Goal: Task Accomplishment & Management: Manage account settings

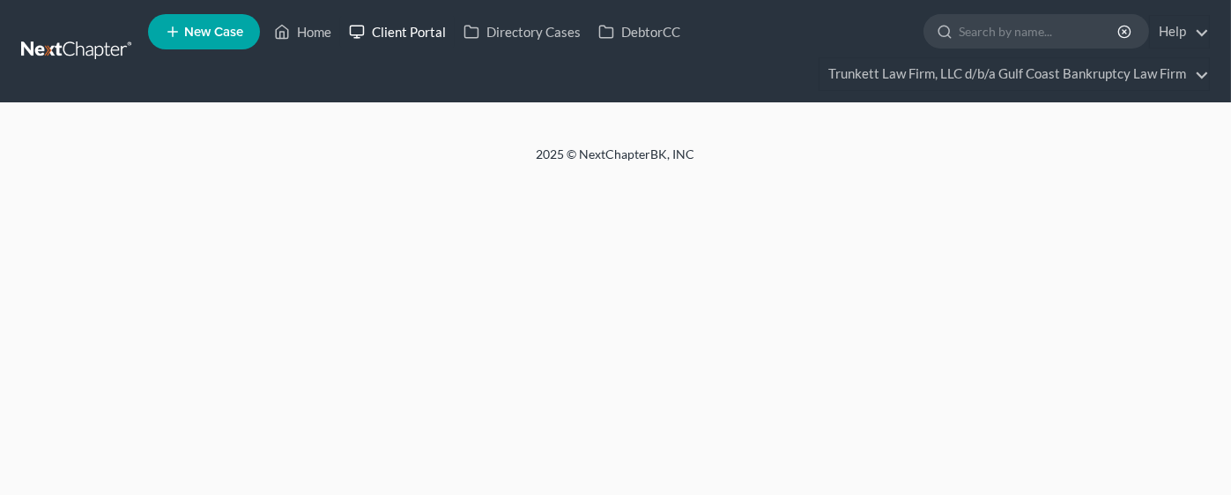
select select "0"
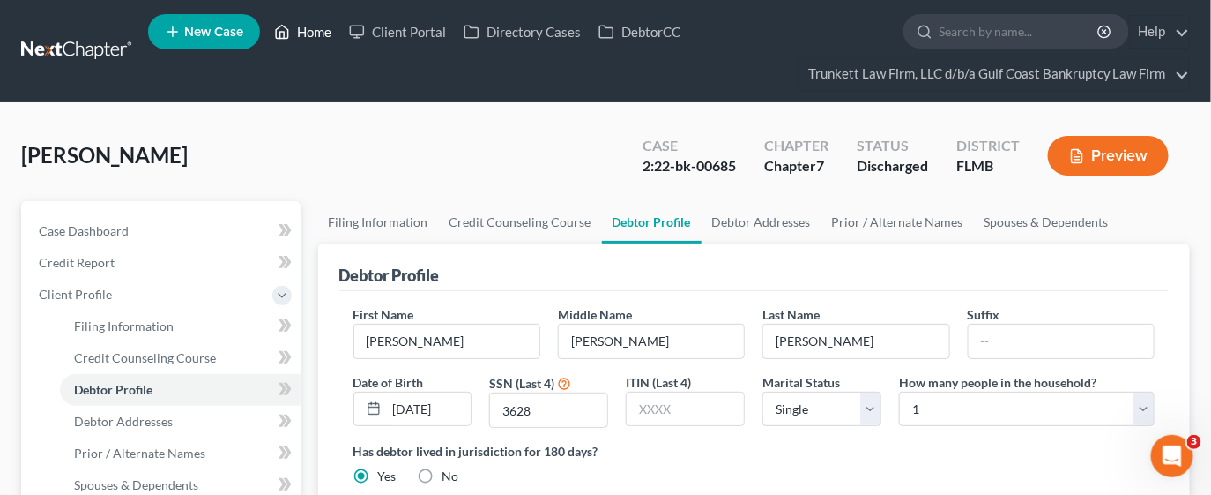
click at [318, 22] on link "Home" at bounding box center [302, 32] width 75 height 32
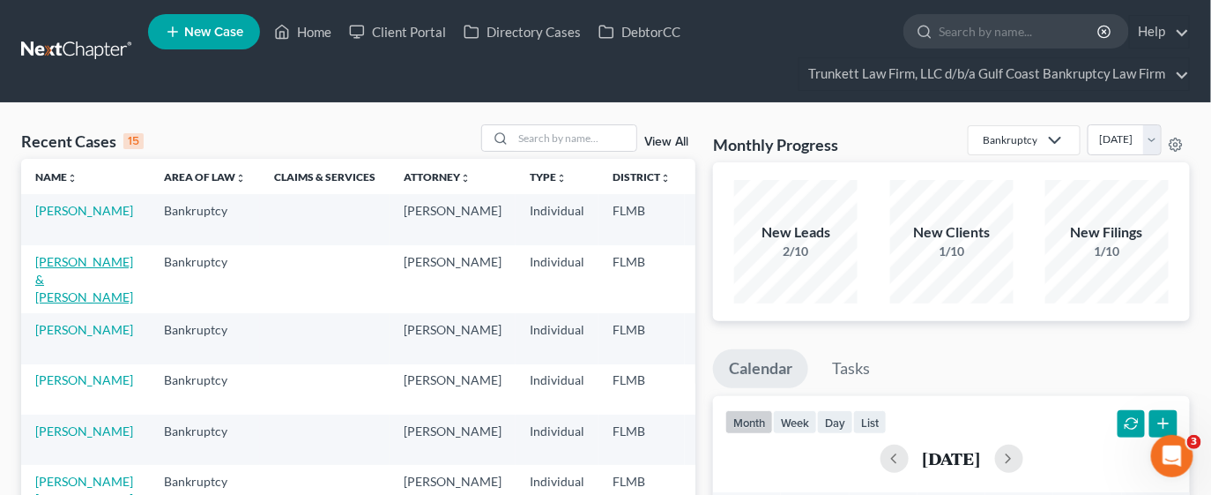
click at [65, 281] on link "[PERSON_NAME] & [PERSON_NAME]" at bounding box center [84, 279] width 98 height 50
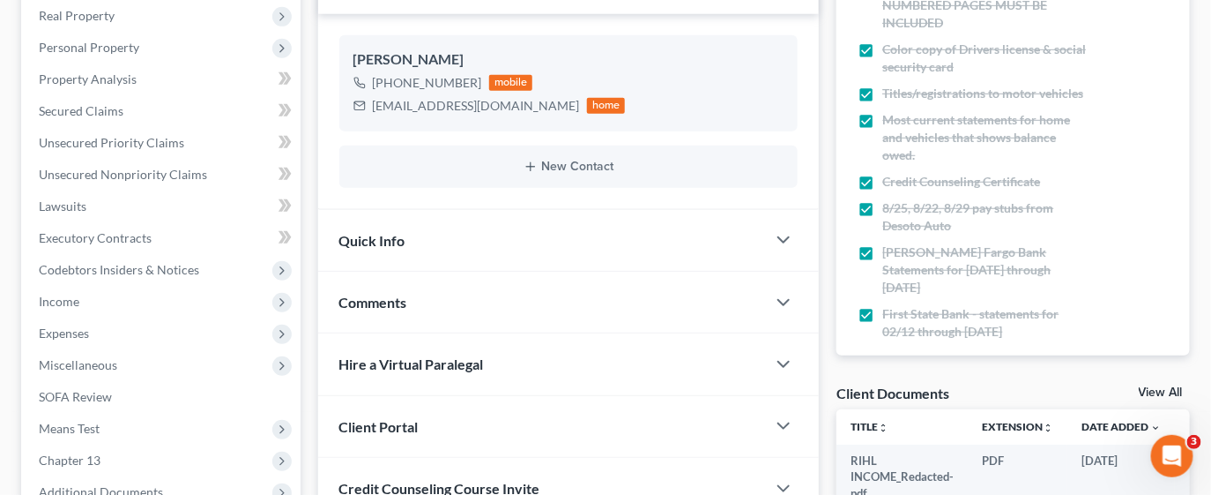
scroll to position [397, 0]
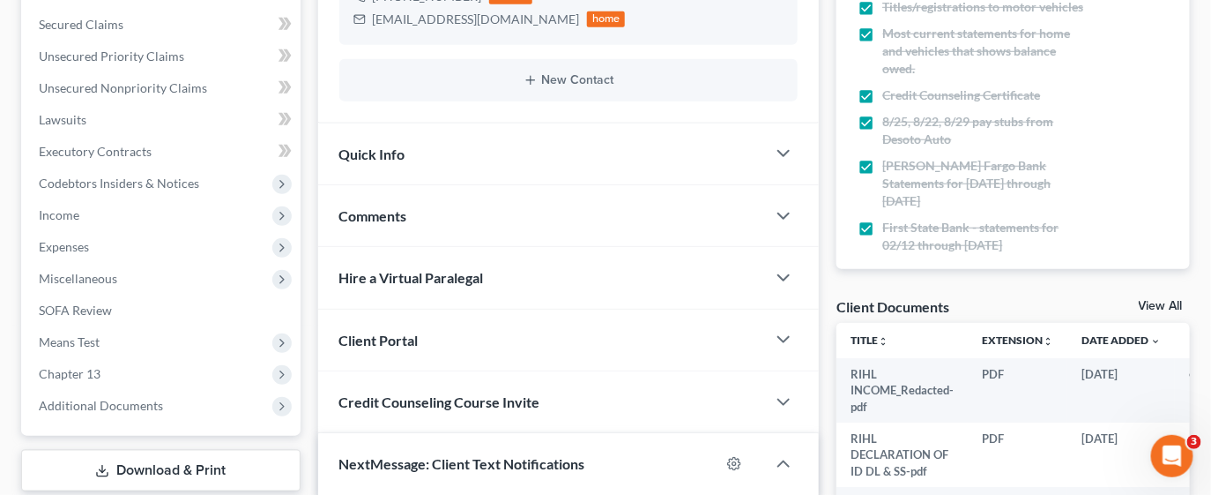
click at [1154, 300] on link "View All" at bounding box center [1161, 306] width 44 height 12
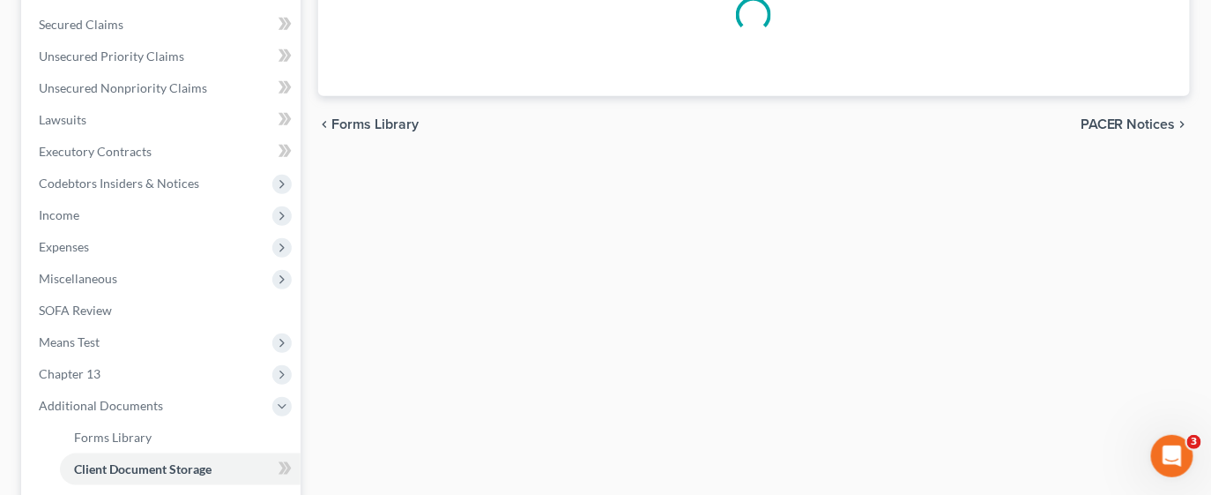
scroll to position [100, 0]
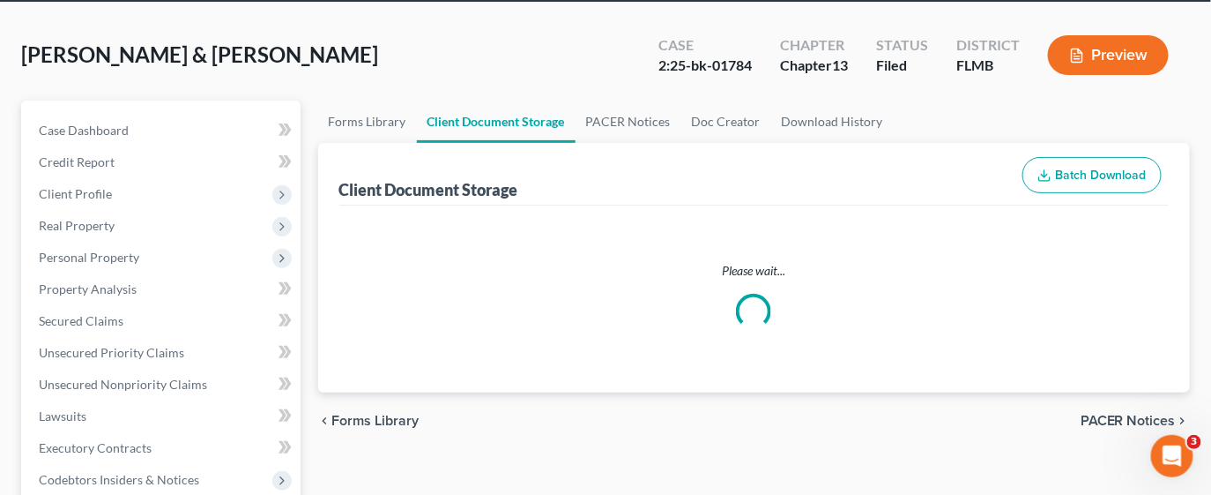
select select "4"
select select "9"
select select "12"
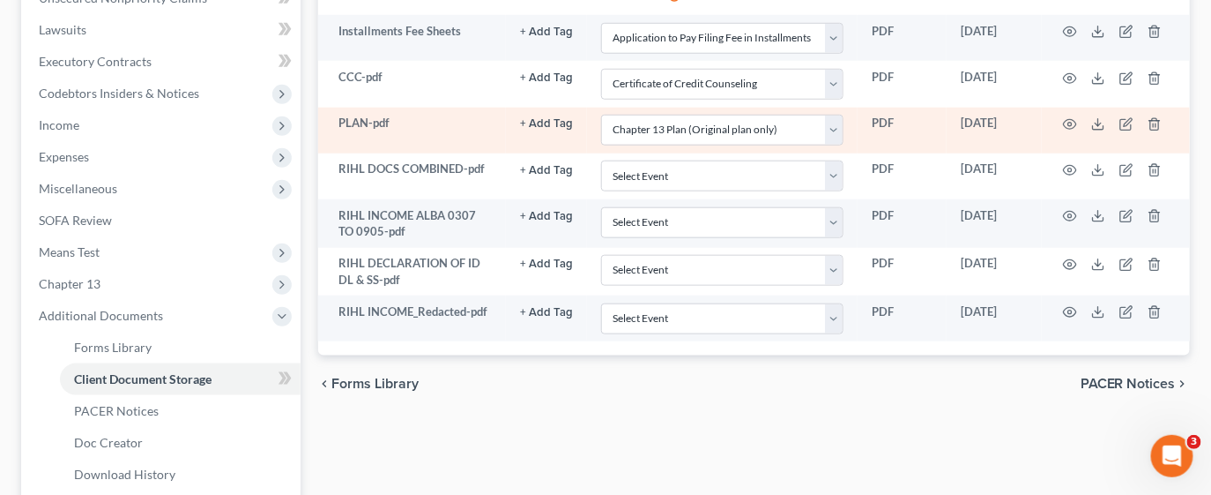
scroll to position [529, 0]
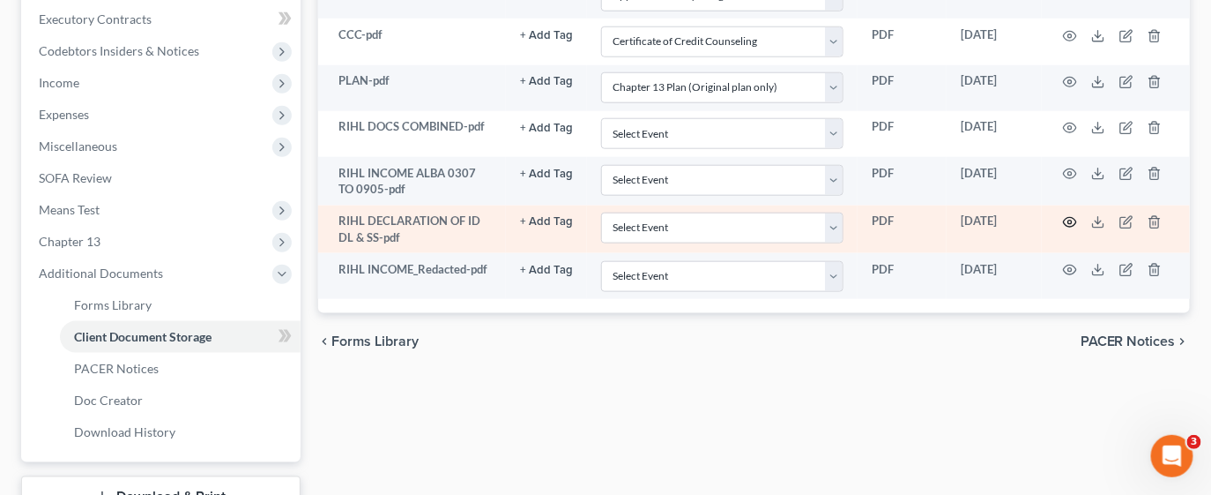
click at [1072, 221] on icon "button" at bounding box center [1070, 222] width 14 height 14
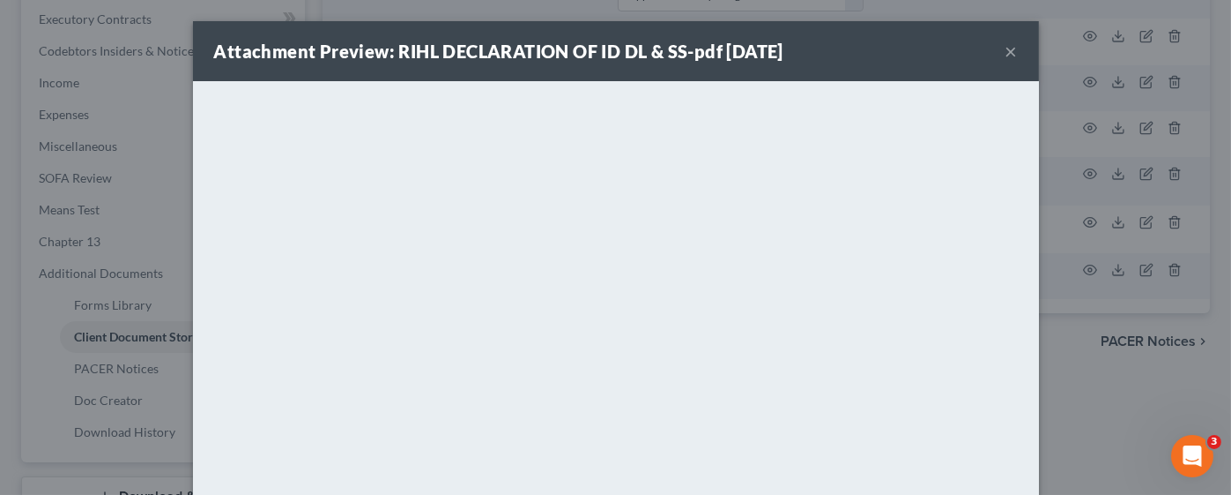
click at [1006, 52] on button "×" at bounding box center [1012, 51] width 12 height 21
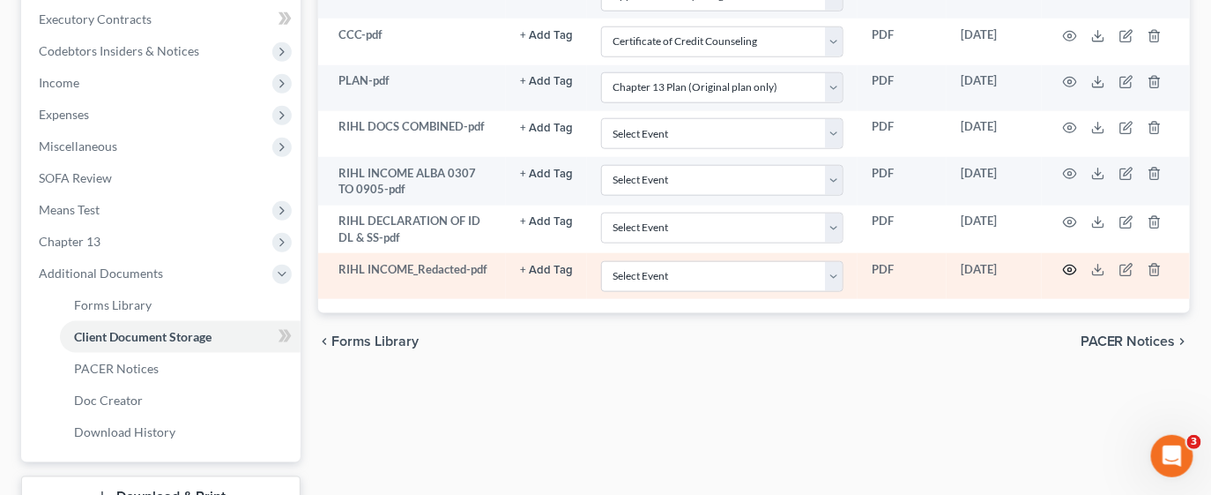
click at [1069, 268] on circle "button" at bounding box center [1070, 270] width 4 height 4
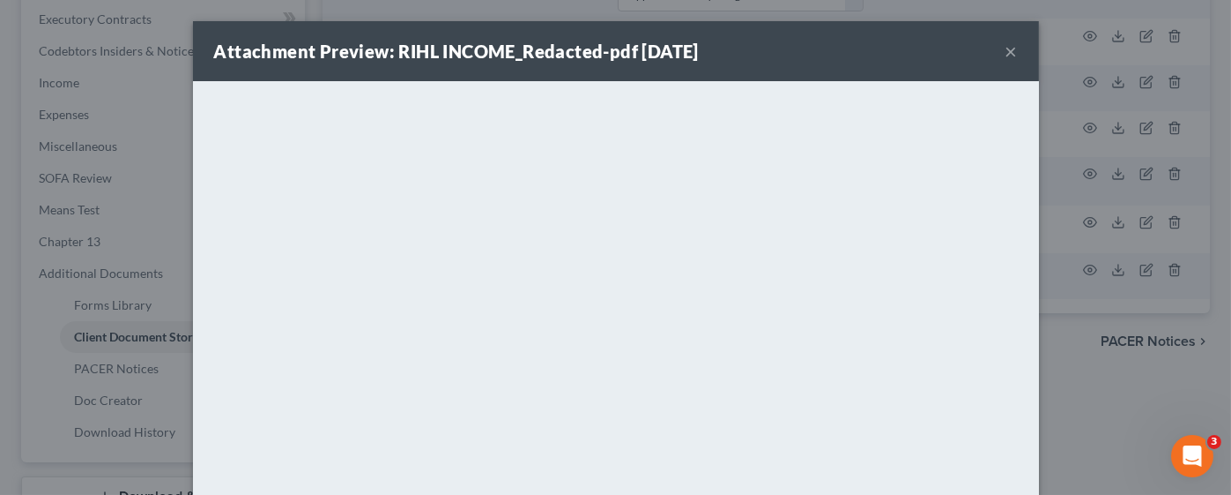
click at [1006, 52] on button "×" at bounding box center [1012, 51] width 12 height 21
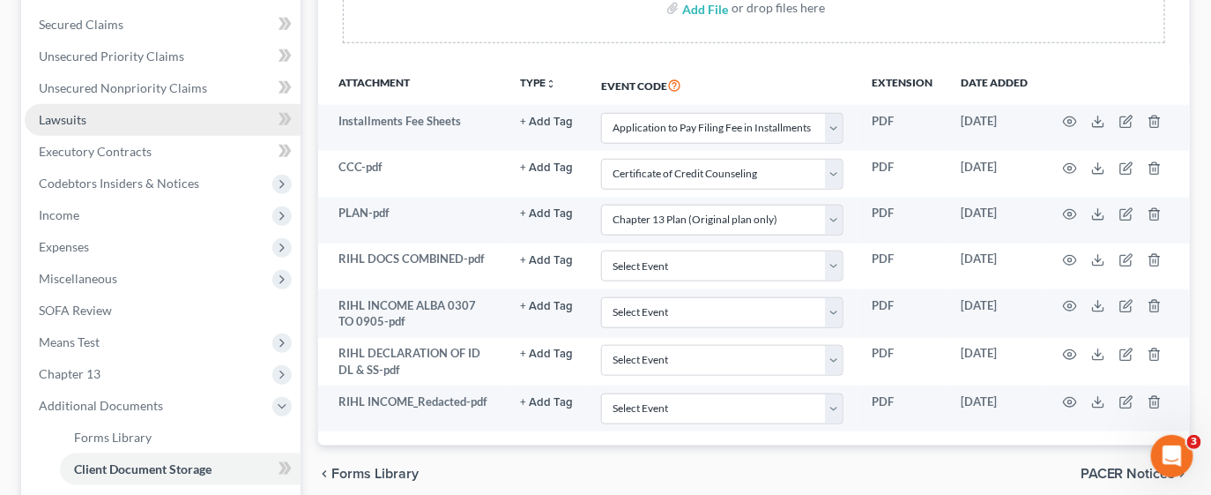
scroll to position [264, 0]
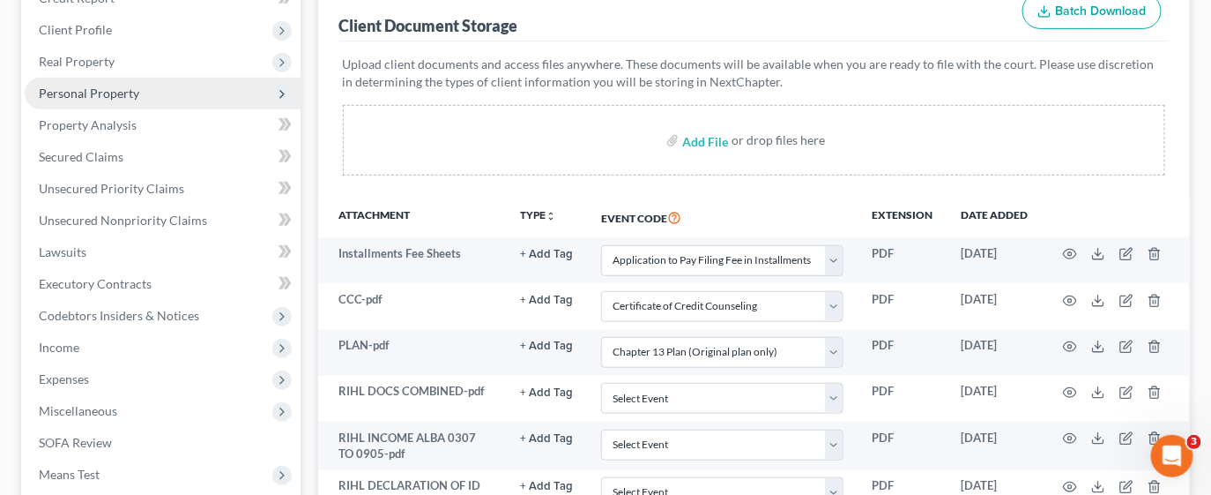
click at [149, 94] on span "Personal Property" at bounding box center [163, 94] width 276 height 32
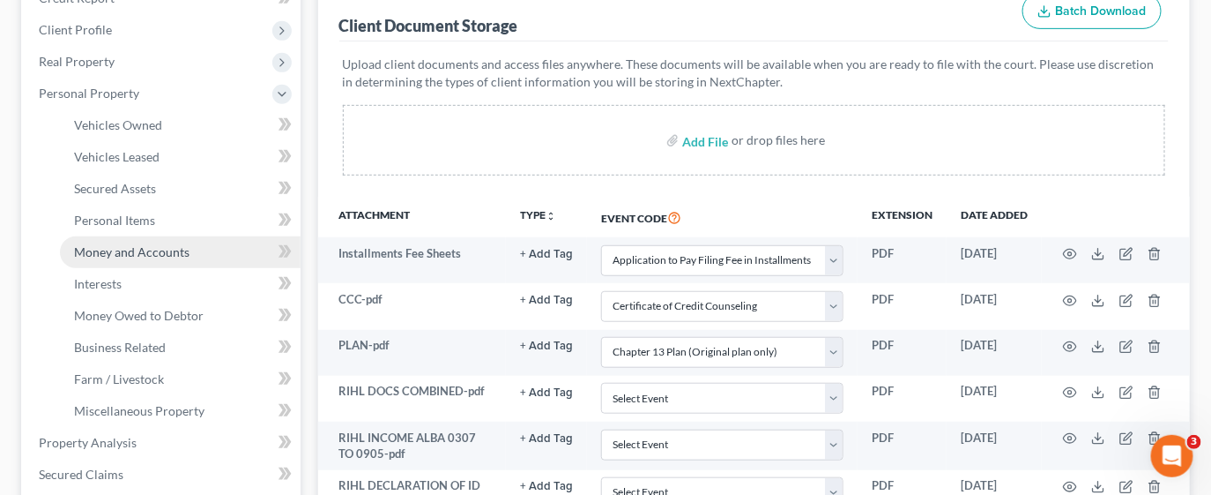
click at [172, 253] on span "Money and Accounts" at bounding box center [131, 251] width 115 height 15
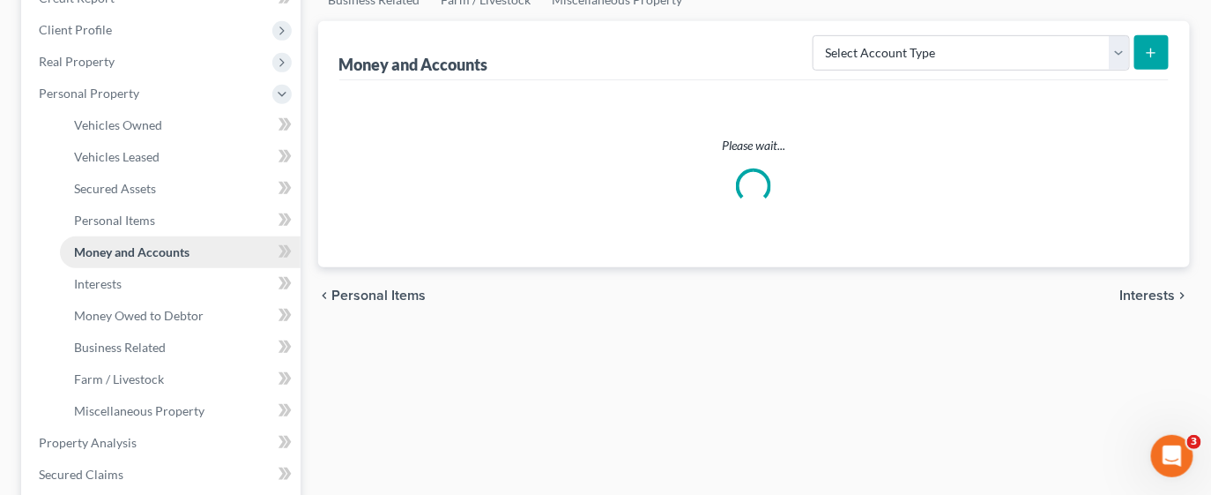
click at [172, 253] on ul "Vehicles Owned Vehicles Leased Machinery and Vehicles Office Related" at bounding box center [163, 267] width 276 height 317
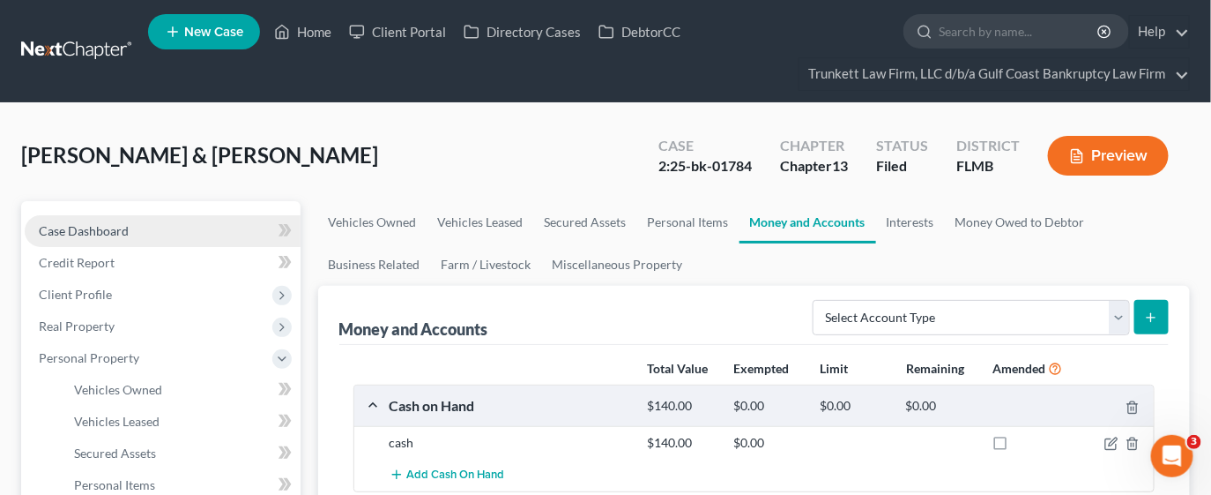
click at [133, 232] on link "Case Dashboard" at bounding box center [163, 231] width 276 height 32
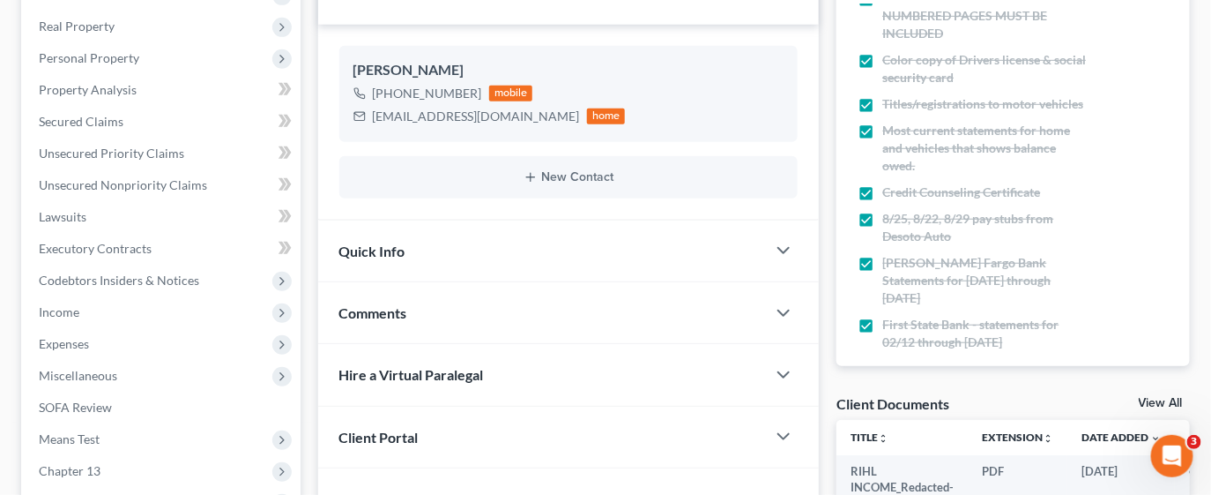
scroll to position [62, 0]
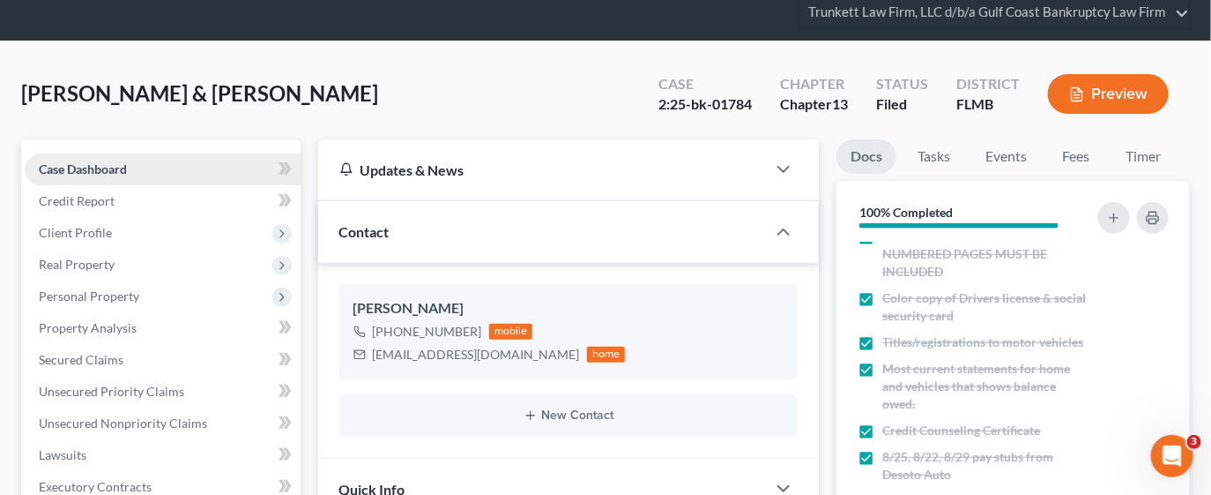
click at [115, 162] on span "Case Dashboard" at bounding box center [83, 168] width 88 height 15
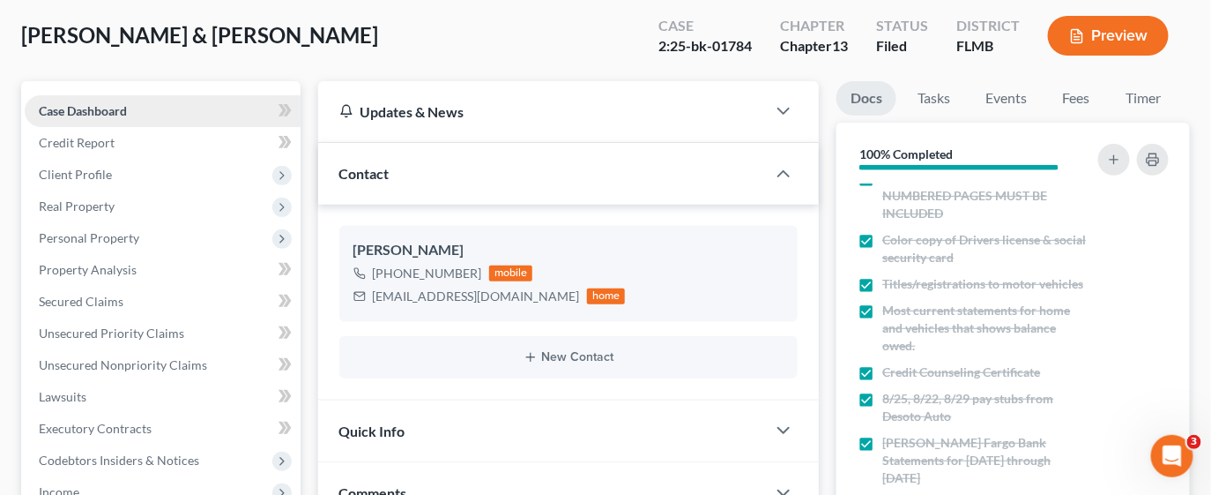
scroll to position [0, 0]
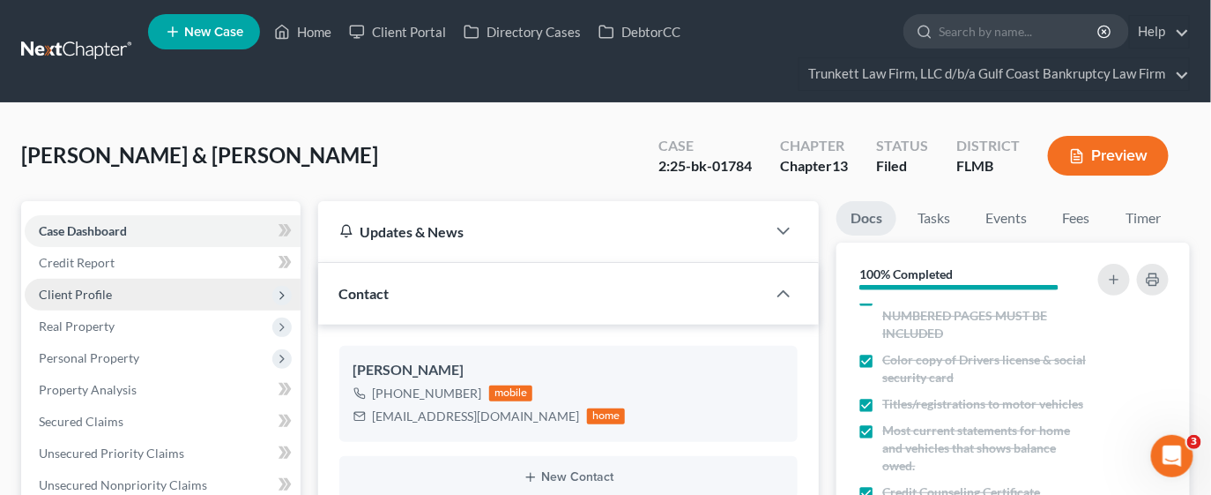
click at [91, 294] on span "Client Profile" at bounding box center [75, 293] width 73 height 15
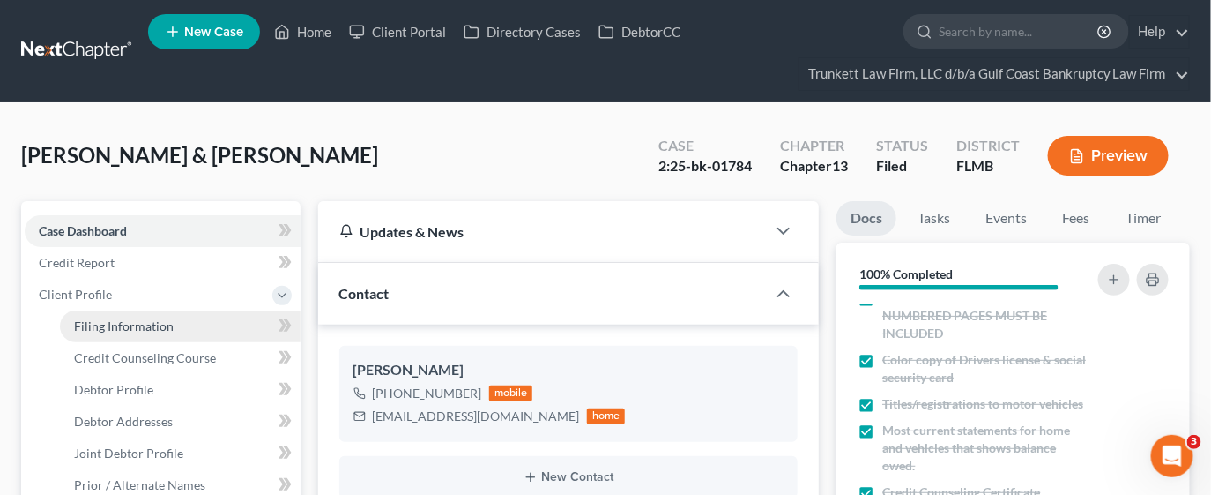
click at [127, 326] on span "Filing Information" at bounding box center [124, 325] width 100 height 15
select select "1"
select select "3"
select select "9"
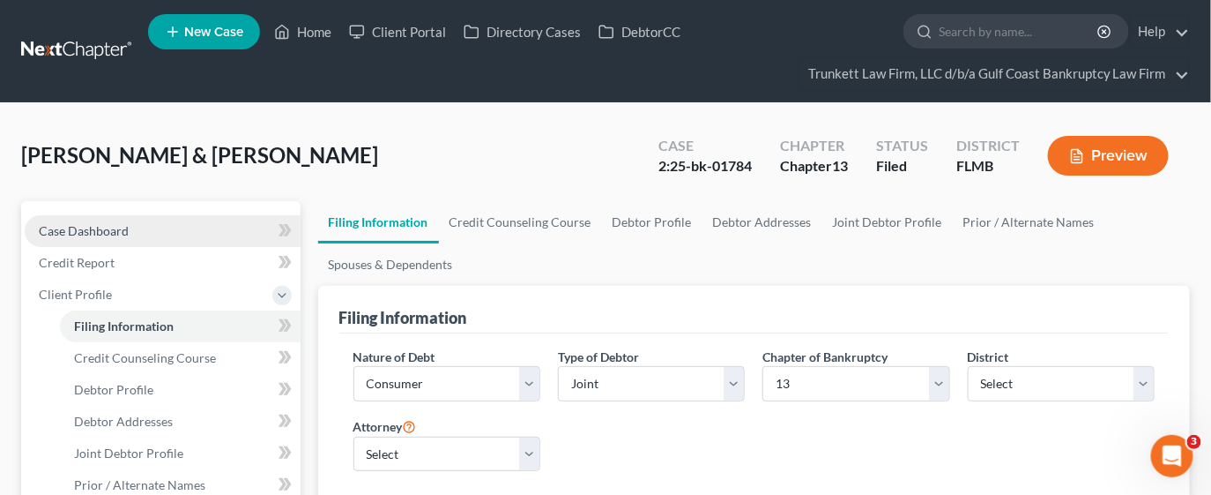
click at [93, 228] on span "Case Dashboard" at bounding box center [84, 230] width 90 height 15
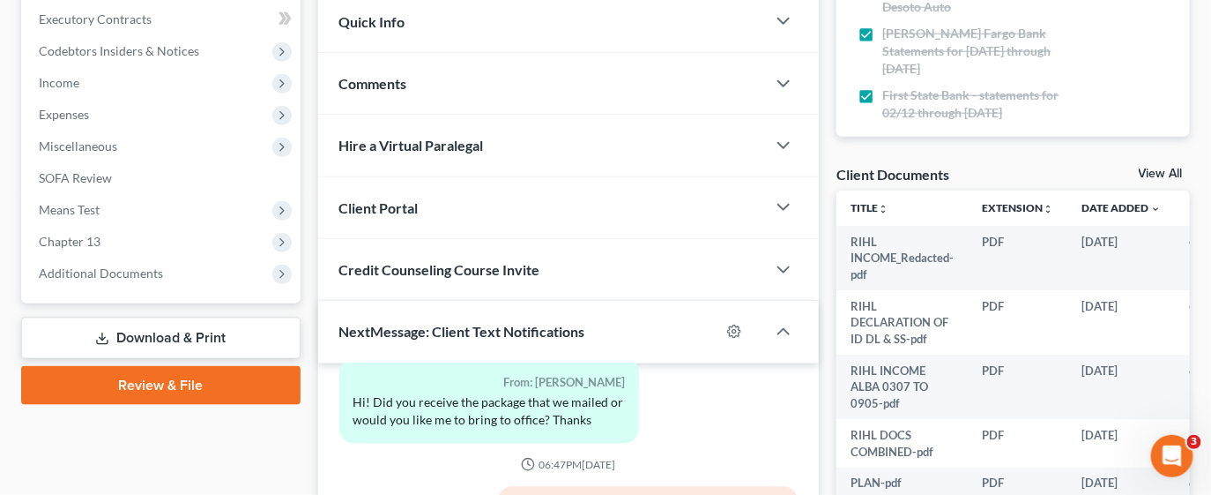
scroll to position [660, 0]
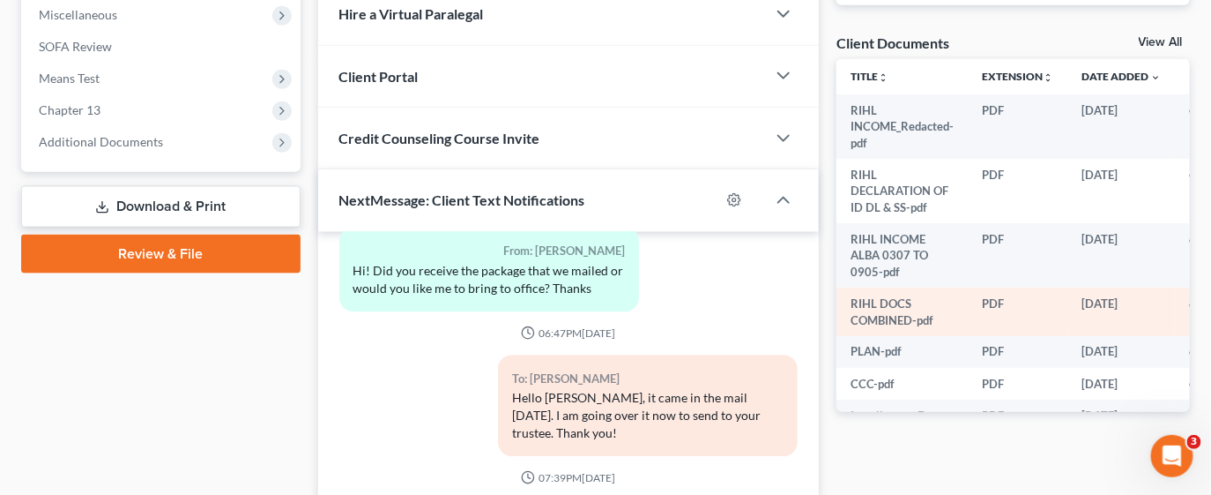
click at [904, 304] on td "RIHL DOCS COMBINED-pdf" at bounding box center [902, 311] width 131 height 48
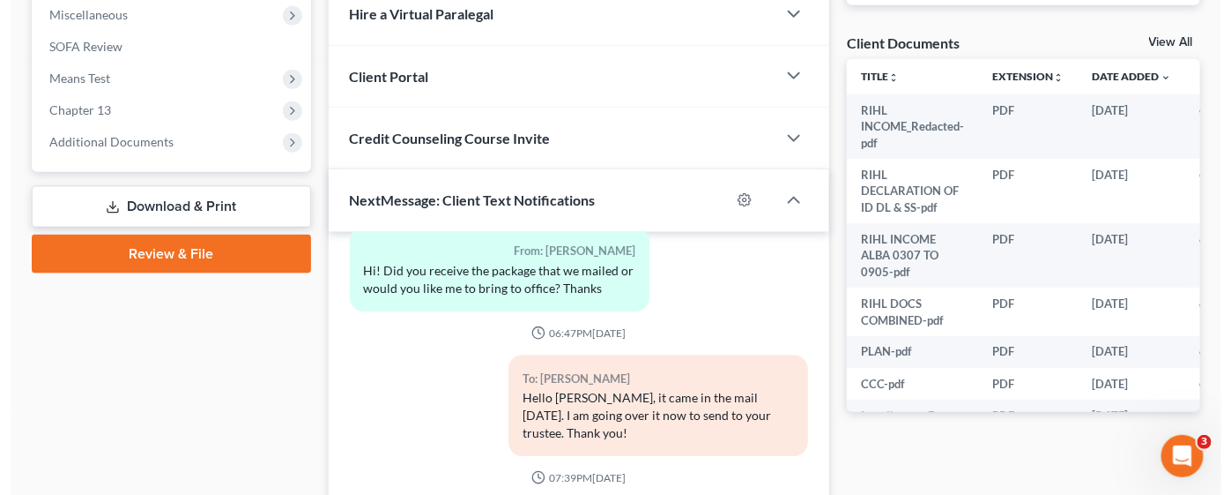
scroll to position [0, 48]
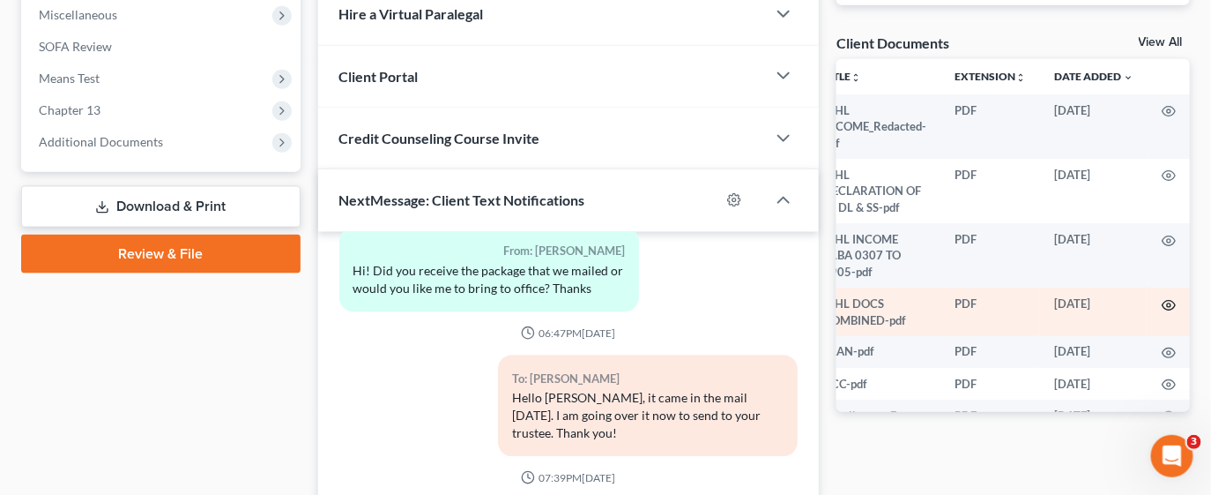
click at [1163, 301] on icon "button" at bounding box center [1169, 305] width 13 height 10
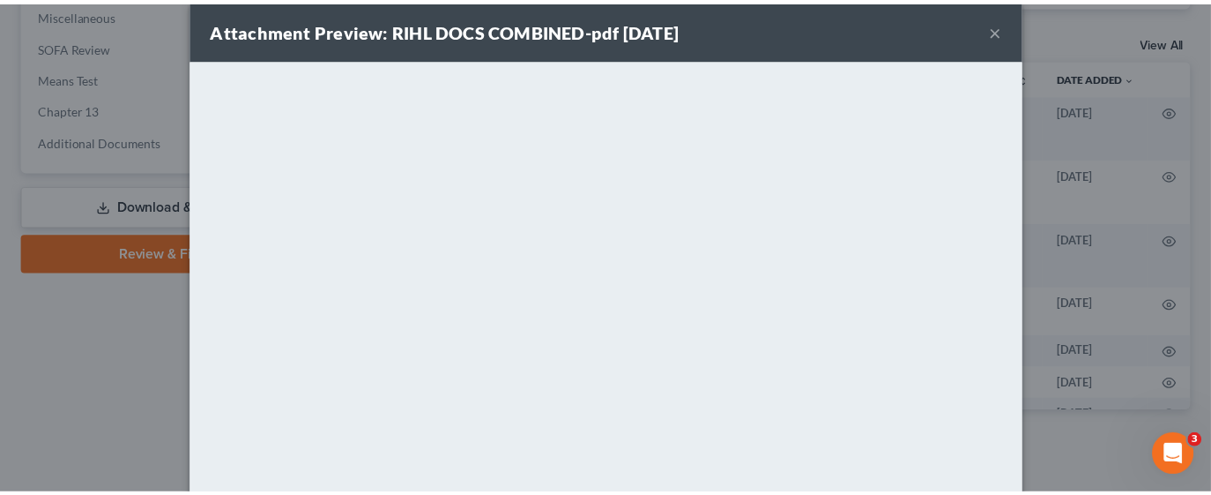
scroll to position [0, 0]
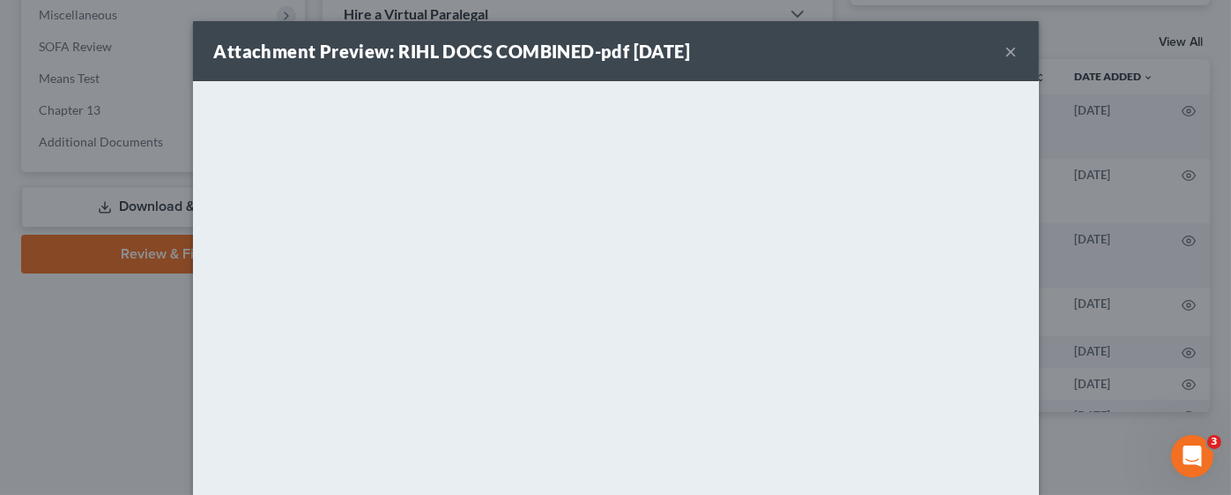
click at [1006, 45] on button "×" at bounding box center [1012, 51] width 12 height 21
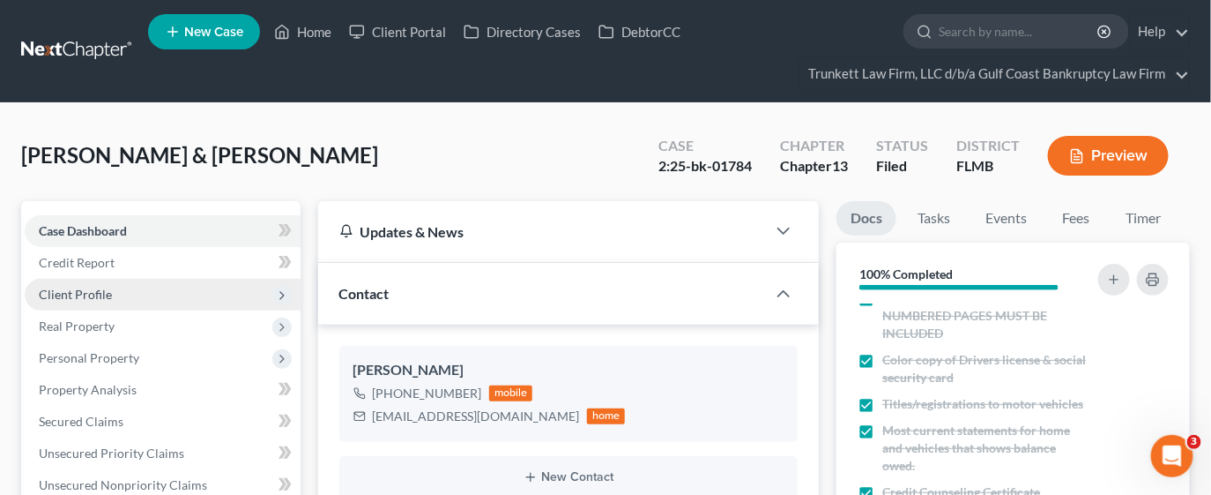
click at [136, 291] on span "Client Profile" at bounding box center [163, 295] width 276 height 32
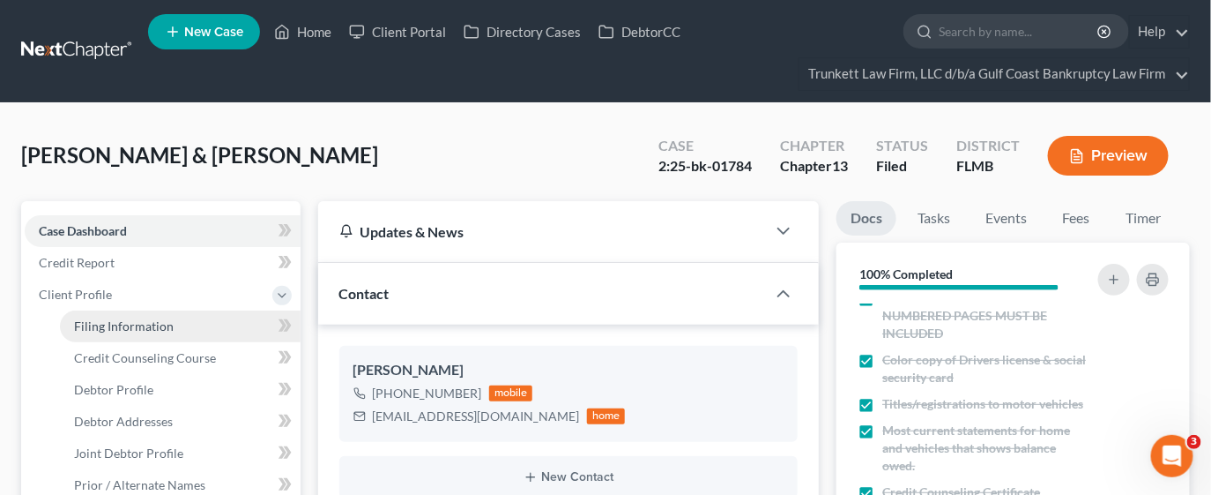
click at [151, 331] on span "Filing Information" at bounding box center [124, 325] width 100 height 15
select select "1"
select select "3"
select select "15"
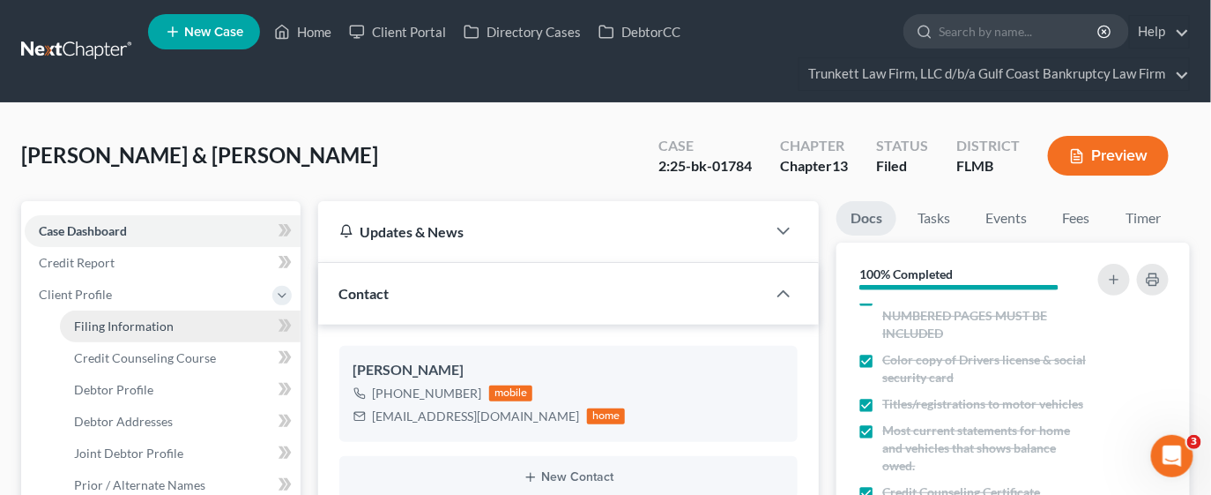
select select "0"
select select "9"
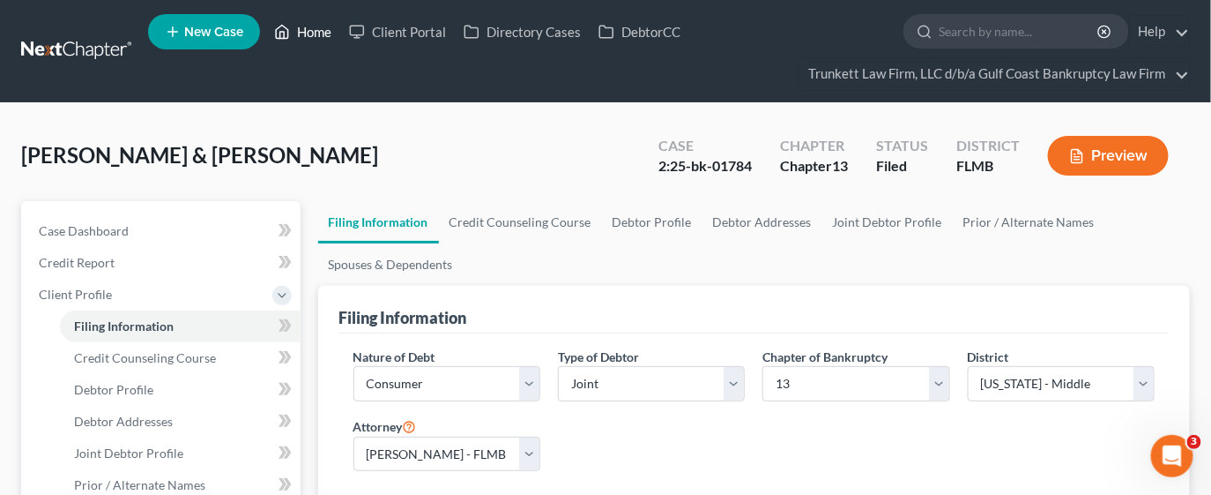
click at [302, 29] on link "Home" at bounding box center [302, 32] width 75 height 32
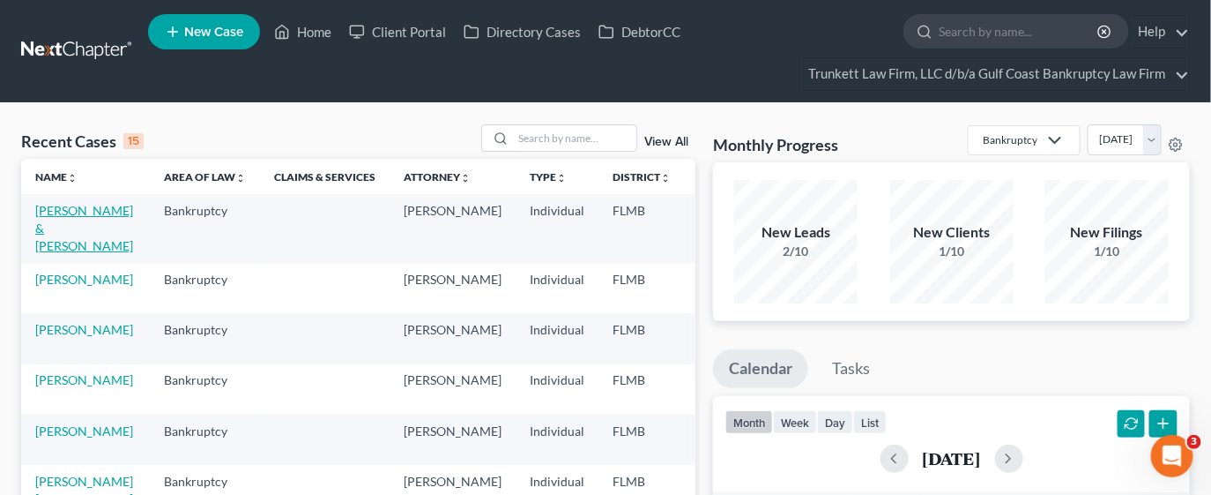
click at [56, 220] on link "[PERSON_NAME] & [PERSON_NAME]" at bounding box center [84, 228] width 98 height 50
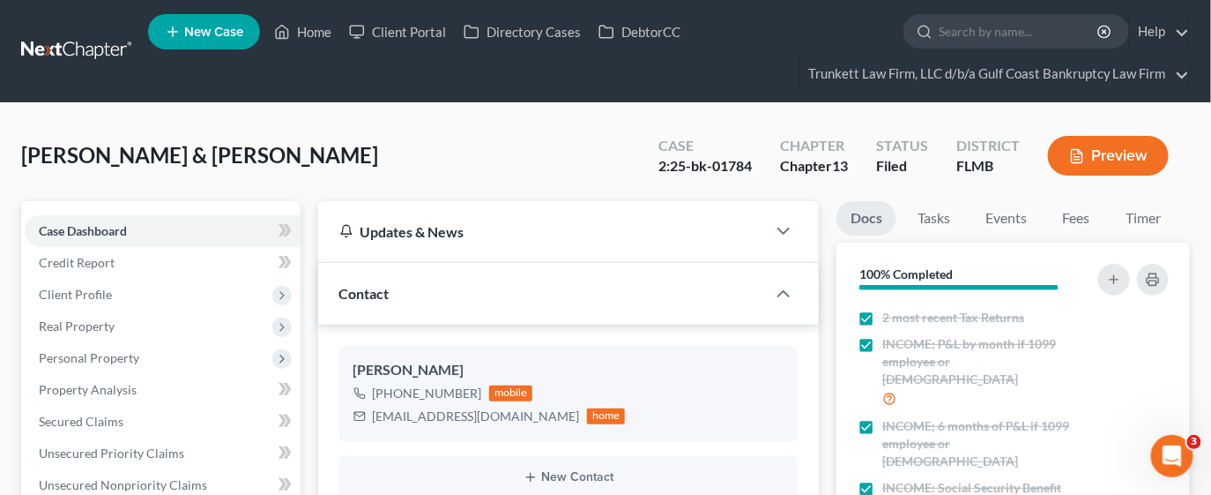
click at [376, 293] on span "Contact" at bounding box center [364, 293] width 50 height 17
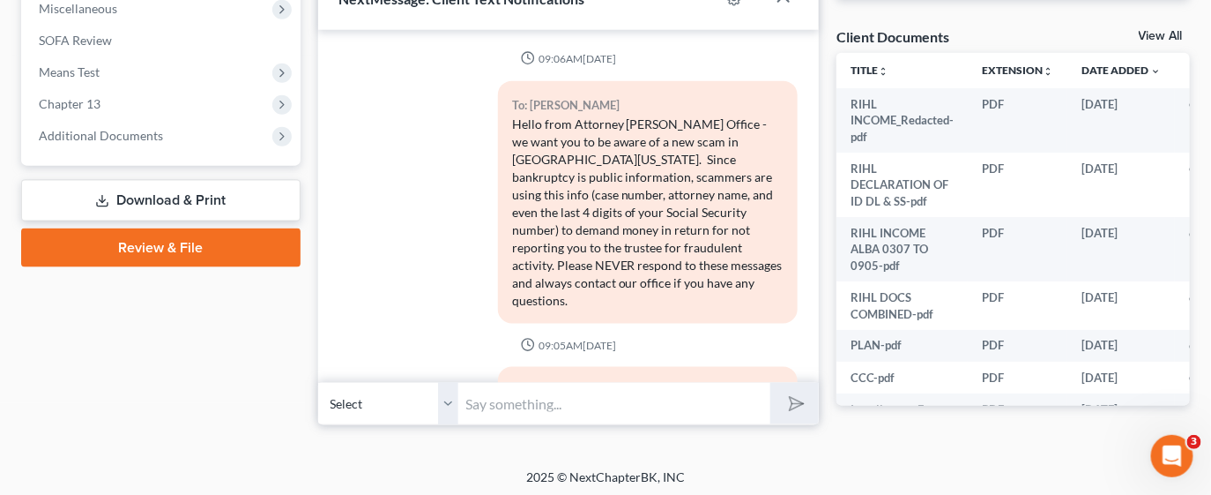
scroll to position [671, 0]
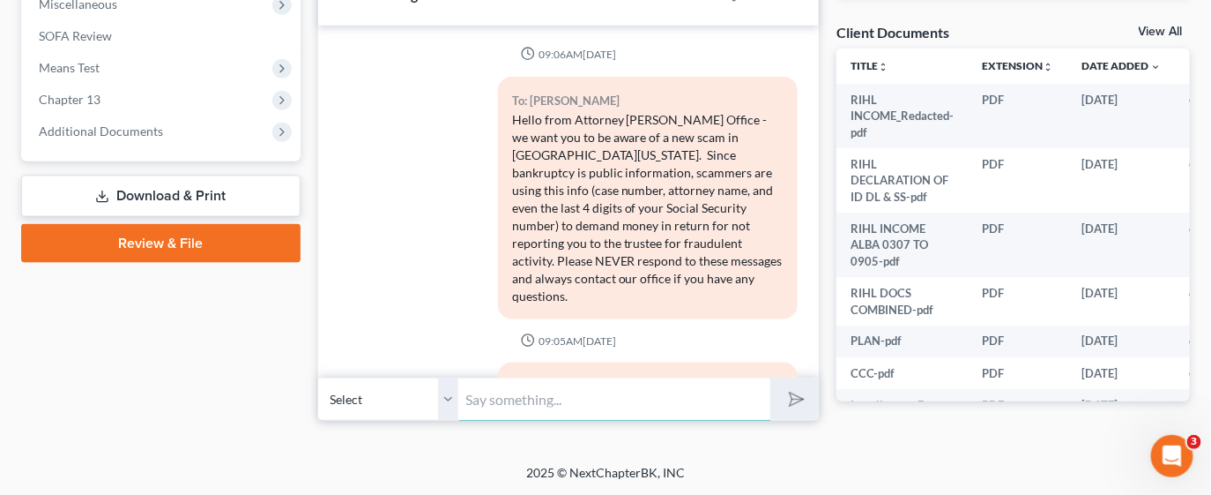
click at [518, 401] on input "text" at bounding box center [615, 398] width 312 height 43
type input "h"
drag, startPoint x: 736, startPoint y: 393, endPoint x: 774, endPoint y: 393, distance: 37.9
click at [774, 393] on div "Select [PHONE_NUMBER] - [PERSON_NAME] Hello [PERSON_NAME], my sincere apologies…" at bounding box center [569, 398] width 502 height 41
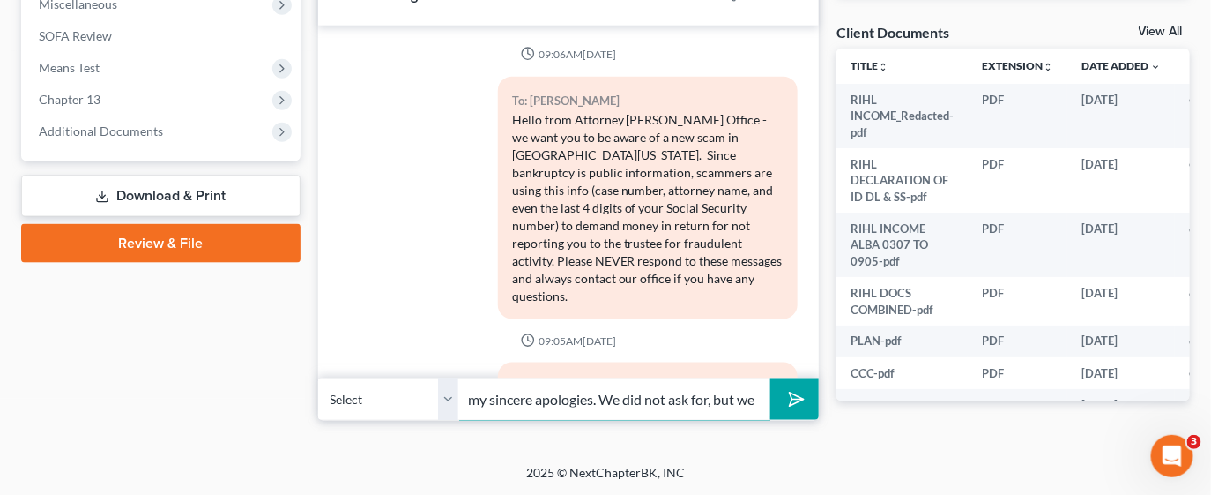
click at [755, 390] on input "Hello [PERSON_NAME], my sincere apologies. We did not ask for, but we need the" at bounding box center [615, 398] width 312 height 43
drag, startPoint x: 606, startPoint y: 401, endPoint x: 807, endPoint y: 403, distance: 200.1
click at [807, 403] on div "Select [PHONE_NUMBER] - [PERSON_NAME] Hello [PERSON_NAME], my sincere apologies…" at bounding box center [569, 398] width 502 height 41
click at [762, 390] on input "Hello [PERSON_NAME], my sincere apologies. We did not ask for, but we need a Tr…" at bounding box center [615, 398] width 312 height 43
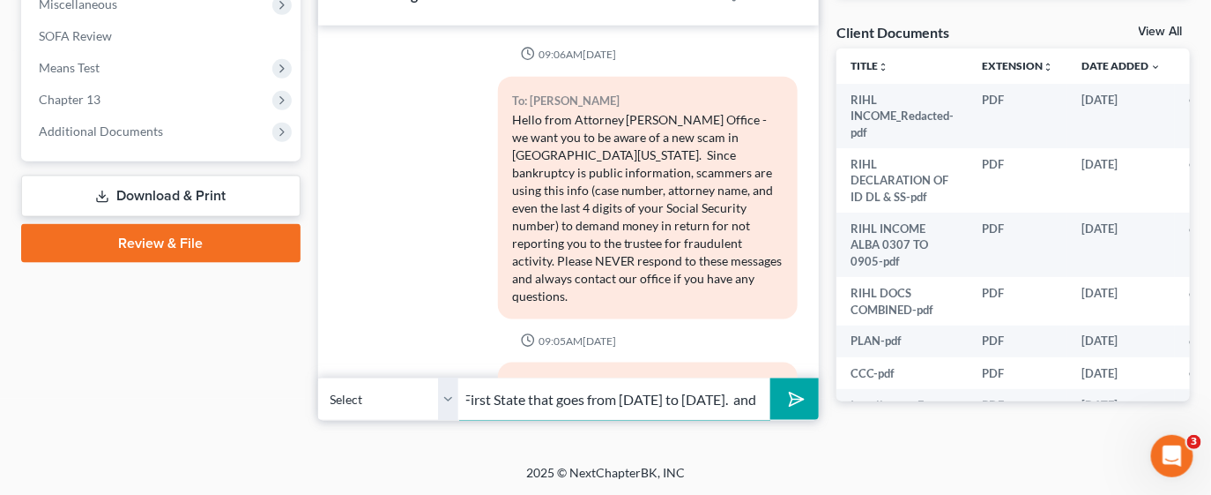
scroll to position [0, 640]
type input "Hello [PERSON_NAME], my sincere apologies. We did not ask for, but we need a Tr…"
click at [770, 378] on button "submit" at bounding box center [794, 398] width 48 height 41
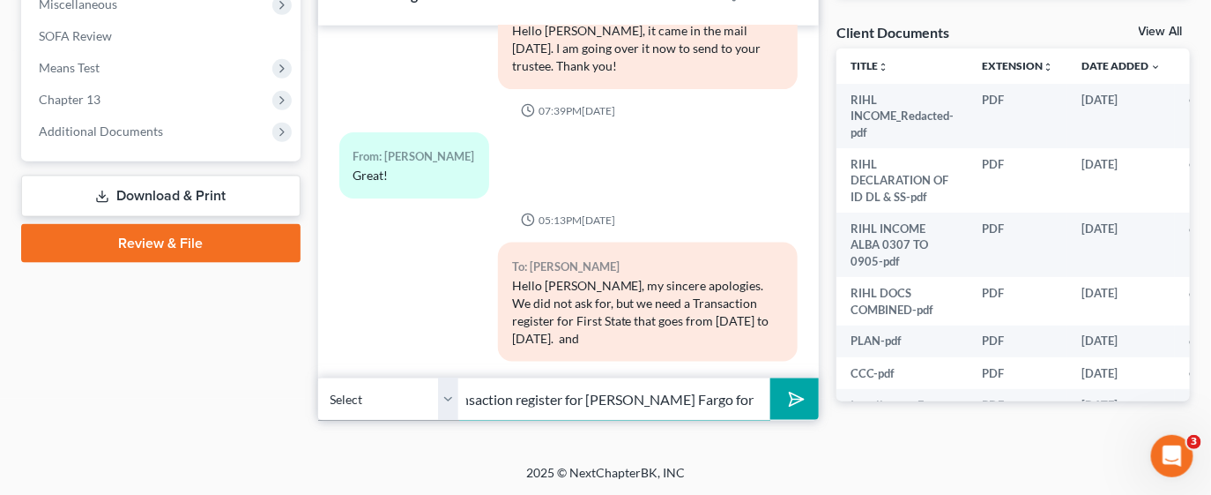
scroll to position [0, 0]
drag, startPoint x: 758, startPoint y: 400, endPoint x: 444, endPoint y: 400, distance: 313.8
click at [444, 400] on div "Select [PHONE_NUMBER] - [PERSON_NAME] I also need a Transaction register for [P…" at bounding box center [569, 398] width 502 height 41
click at [681, 397] on input "I also need a Transaction register for [PERSON_NAME] Fargo for [DATE] through […" at bounding box center [615, 398] width 312 height 43
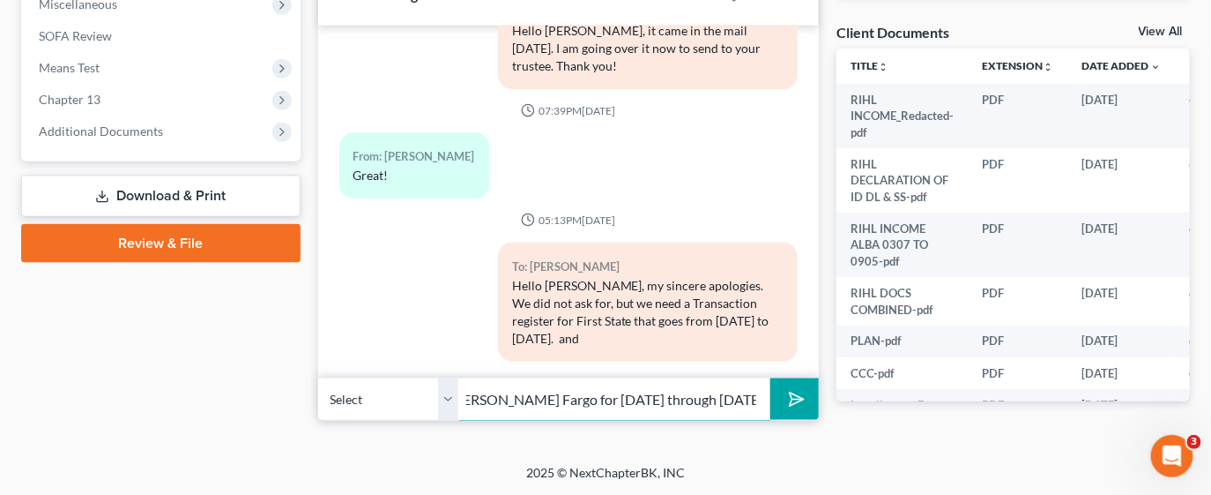
click at [679, 396] on input "I also need a Transaction register for [PERSON_NAME] Fargo for [DATE] through […" at bounding box center [615, 398] width 312 height 43
drag, startPoint x: 488, startPoint y: 394, endPoint x: 519, endPoint y: 393, distance: 30.9
click at [519, 393] on input "I also need a Transaction register for [PERSON_NAME] Fargo for [DATE] to [DATE]…" at bounding box center [615, 398] width 312 height 43
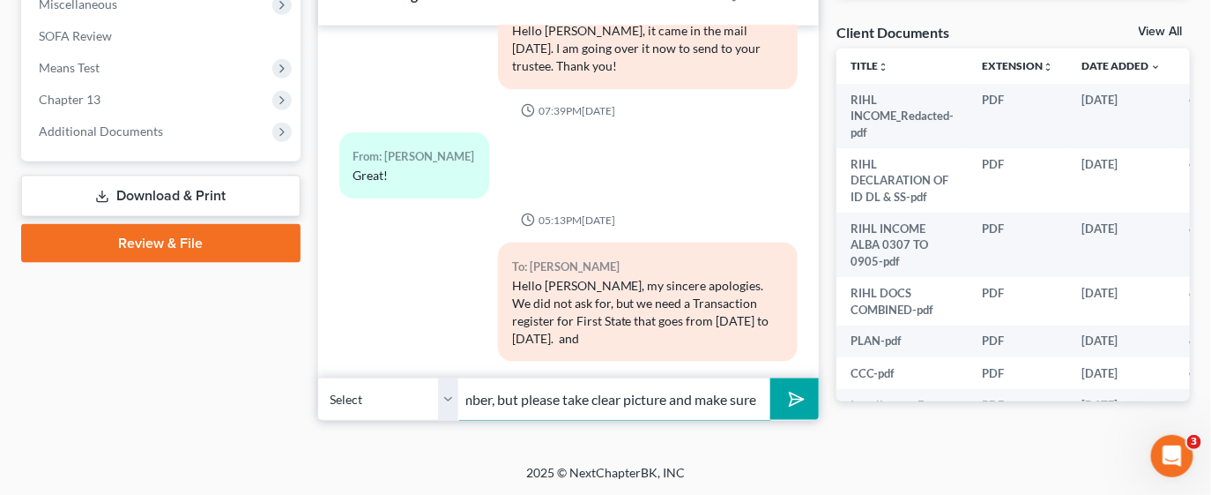
type input "I also need a Transaction register for [PERSON_NAME] Fargo for [DATE] to [DATE]…"
click at [799, 396] on line "submit" at bounding box center [797, 398] width 11 height 11
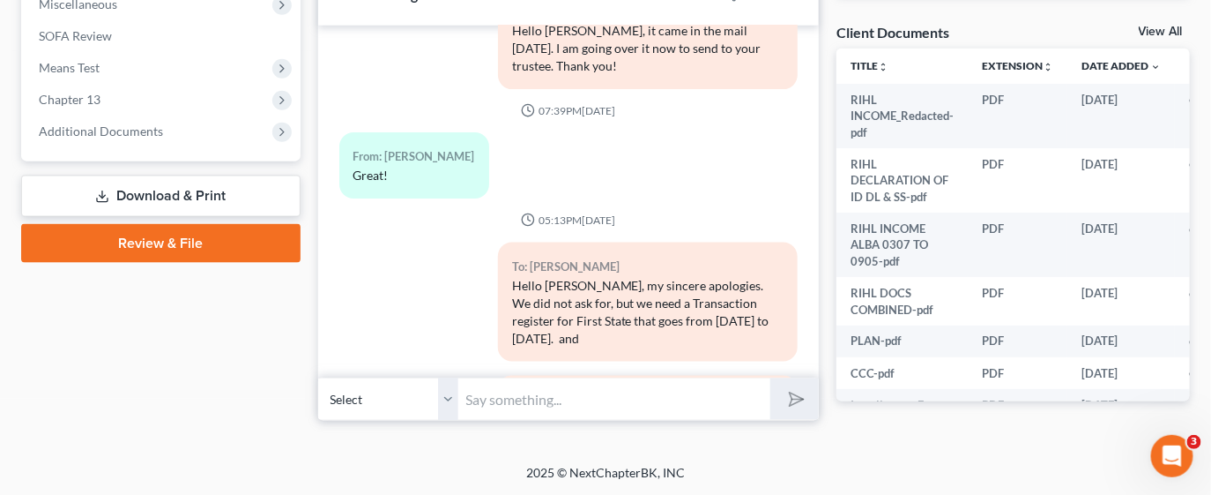
scroll to position [2105, 0]
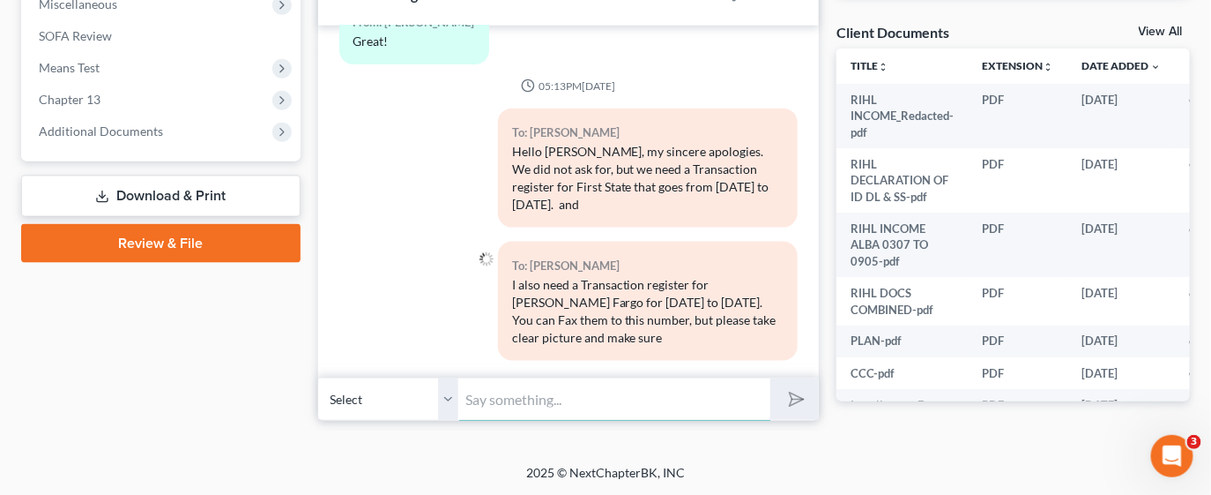
drag, startPoint x: 656, startPoint y: 393, endPoint x: 646, endPoint y: 386, distance: 12.0
click at [656, 393] on input "text" at bounding box center [615, 398] width 312 height 43
drag, startPoint x: 710, startPoint y: 393, endPoint x: 789, endPoint y: 402, distance: 79.8
click at [789, 402] on div "Select [PHONE_NUMBER] - [PERSON_NAME] all 4 corners of each page for both accou…" at bounding box center [569, 398] width 502 height 41
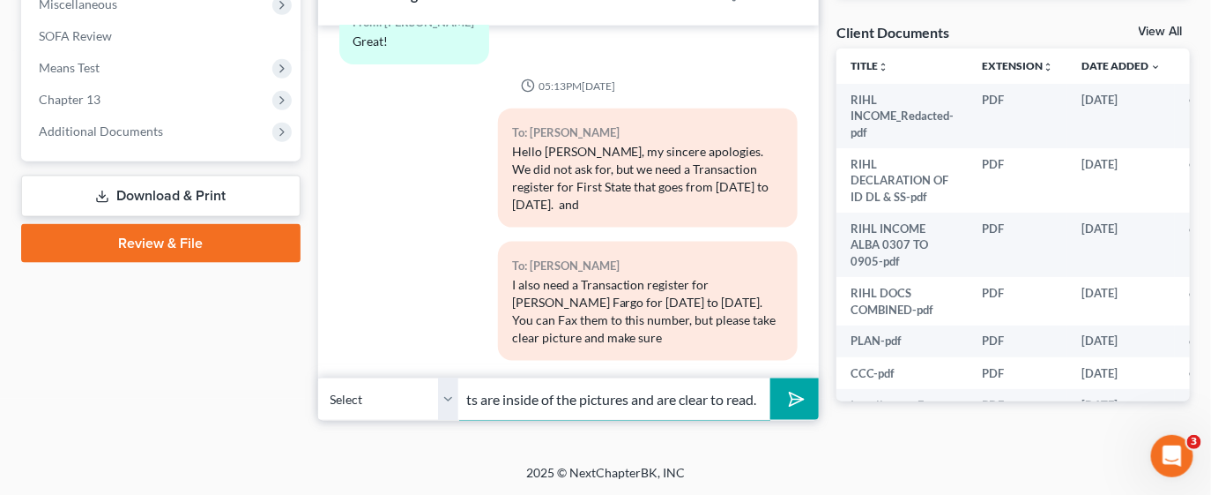
scroll to position [0, 258]
type input "all 4 corners of each page for both accounts are inside of the pictures and are…"
click at [800, 401] on icon "submit" at bounding box center [793, 399] width 25 height 25
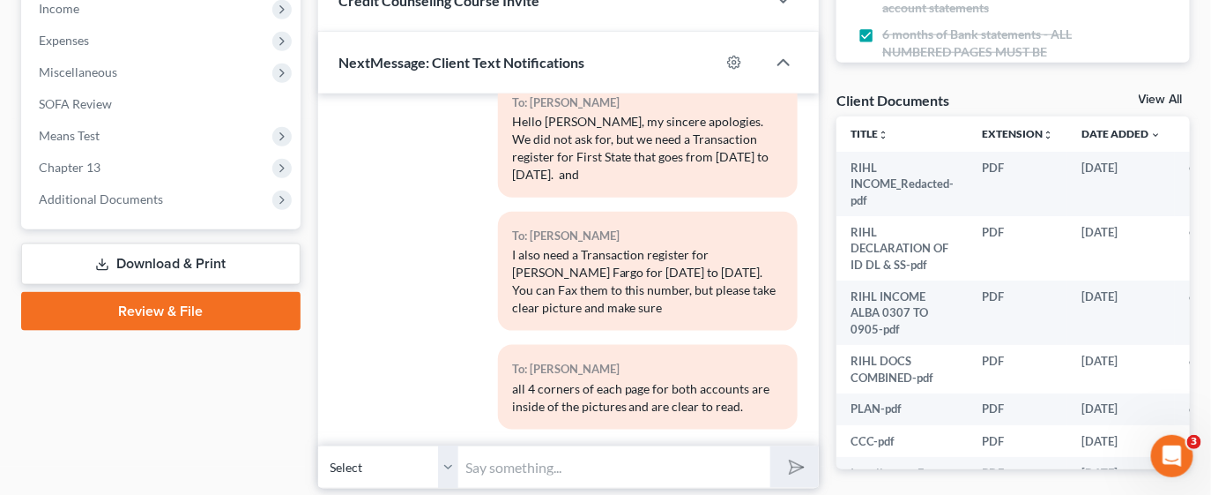
scroll to position [671, 0]
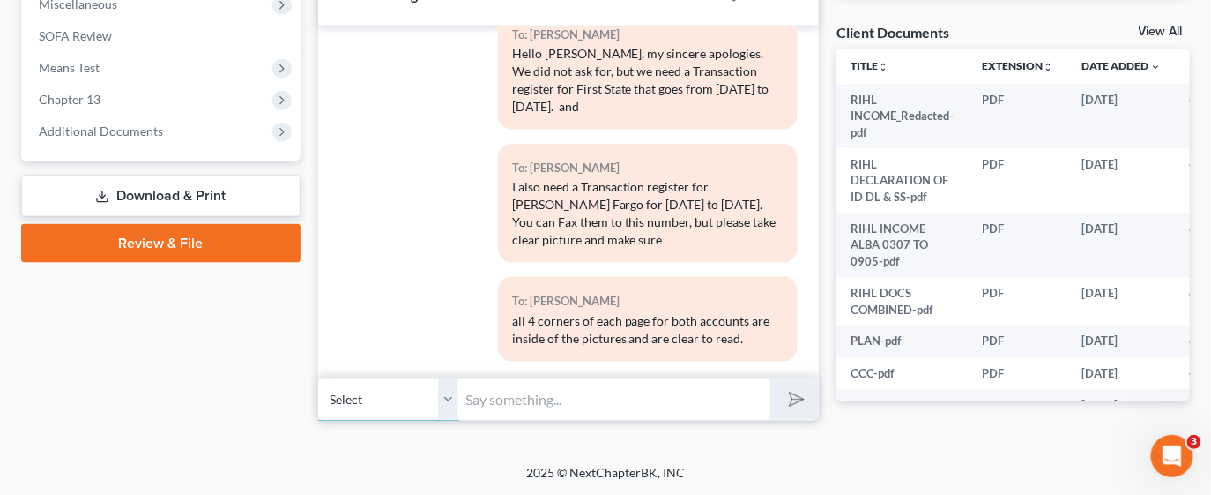
drag, startPoint x: 322, startPoint y: 396, endPoint x: 430, endPoint y: 398, distance: 108.5
click at [415, 405] on select "Select [PHONE_NUMBER] - [PERSON_NAME]" at bounding box center [388, 398] width 141 height 43
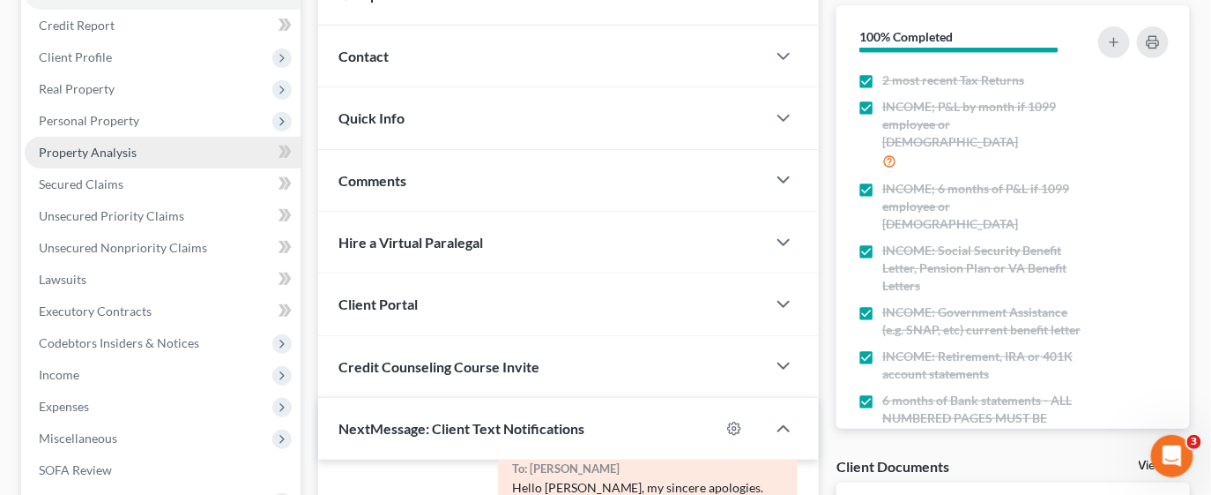
scroll to position [0, 0]
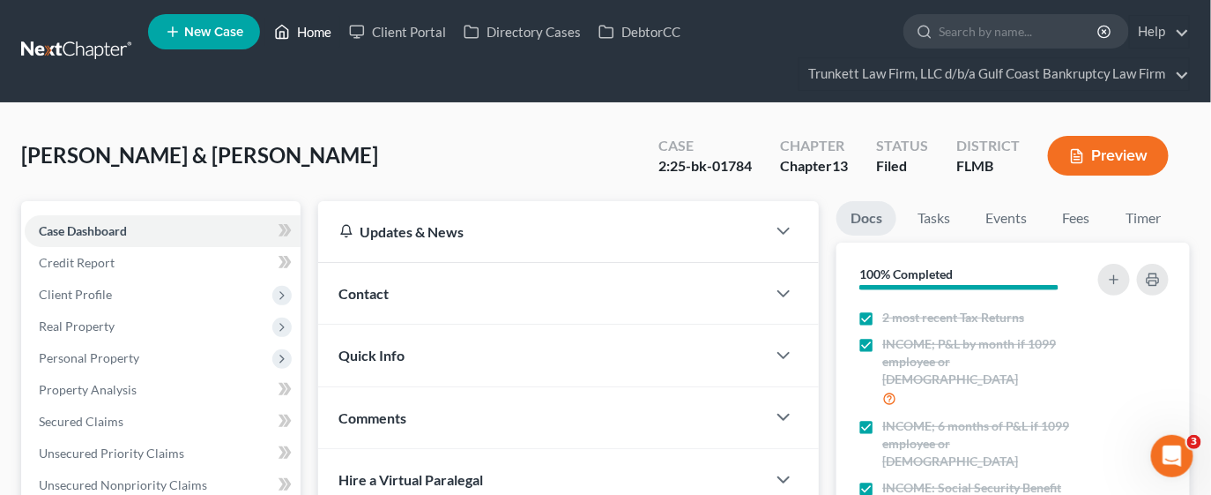
drag, startPoint x: 303, startPoint y: 31, endPoint x: 369, endPoint y: 50, distance: 68.9
click at [303, 30] on link "Home" at bounding box center [302, 32] width 75 height 32
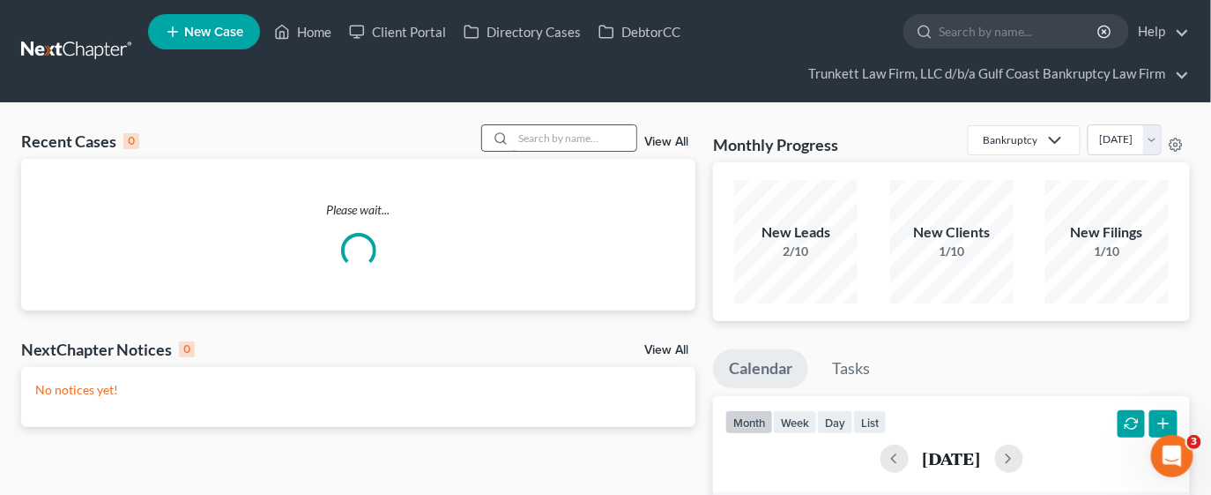
click at [594, 141] on input "search" at bounding box center [574, 138] width 123 height 26
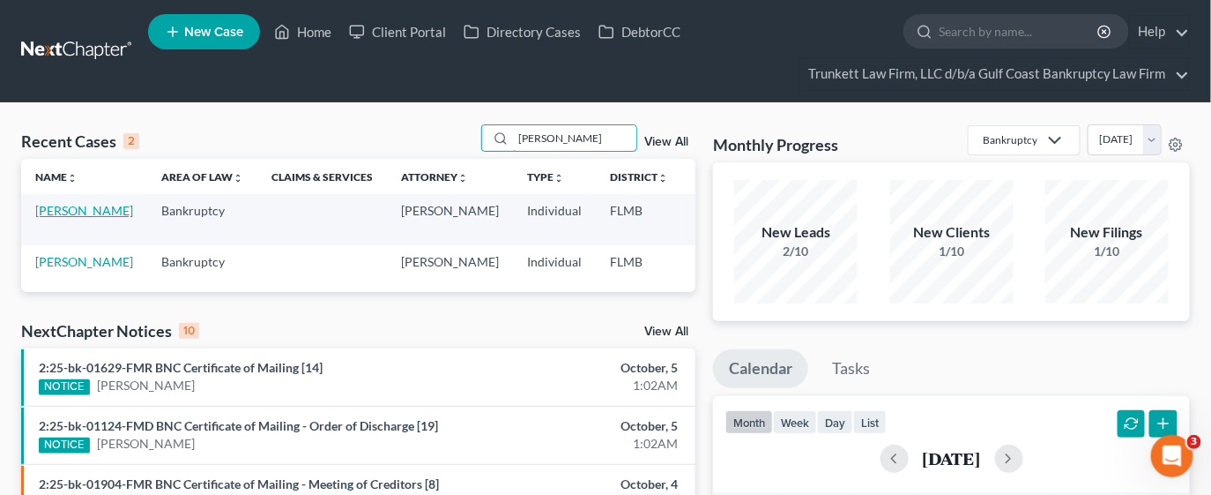
type input "[PERSON_NAME]"
click at [63, 218] on link "[PERSON_NAME]" at bounding box center [84, 210] width 98 height 15
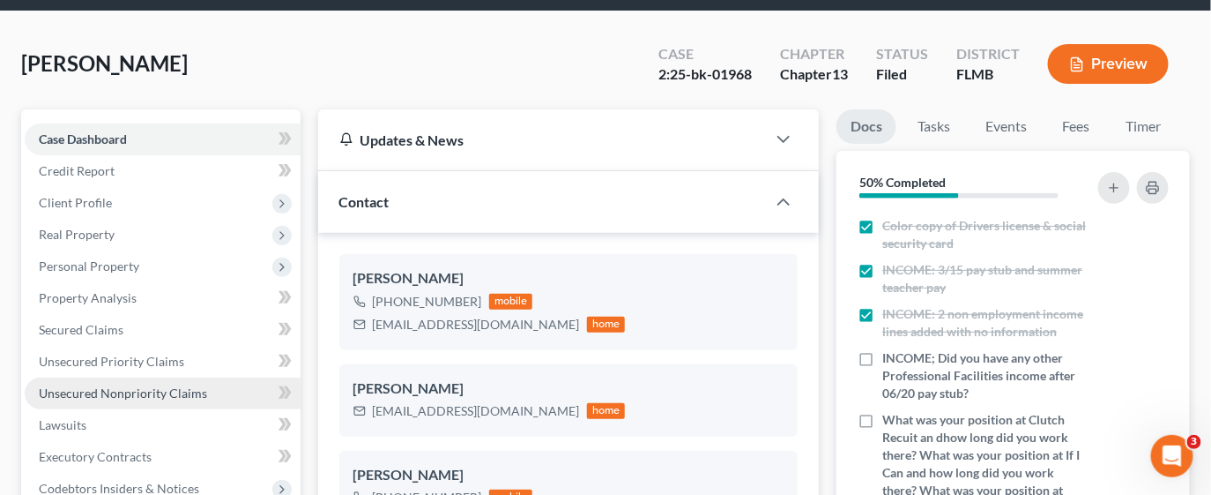
scroll to position [264, 0]
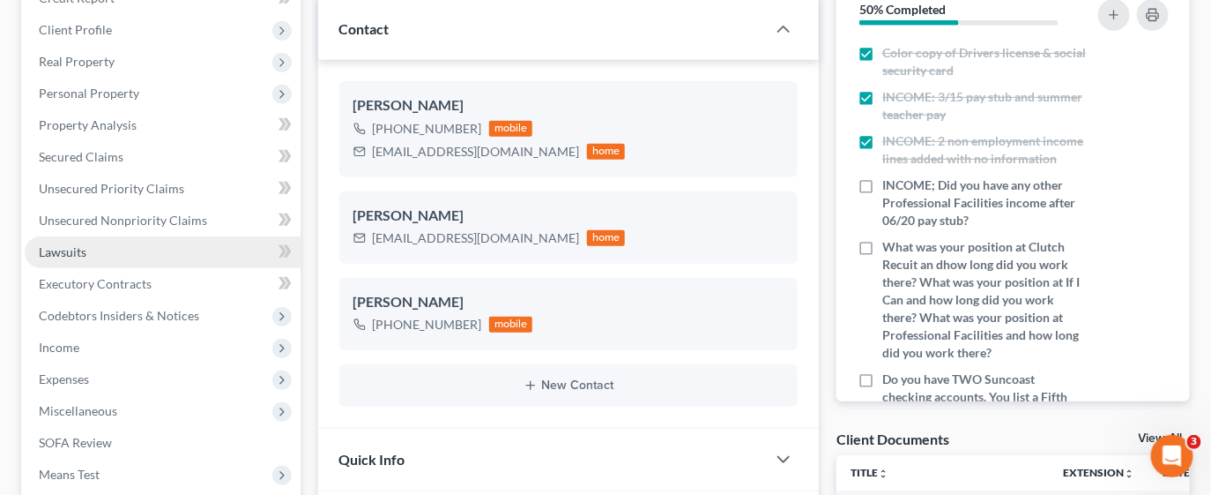
click at [74, 257] on span "Lawsuits" at bounding box center [63, 251] width 48 height 15
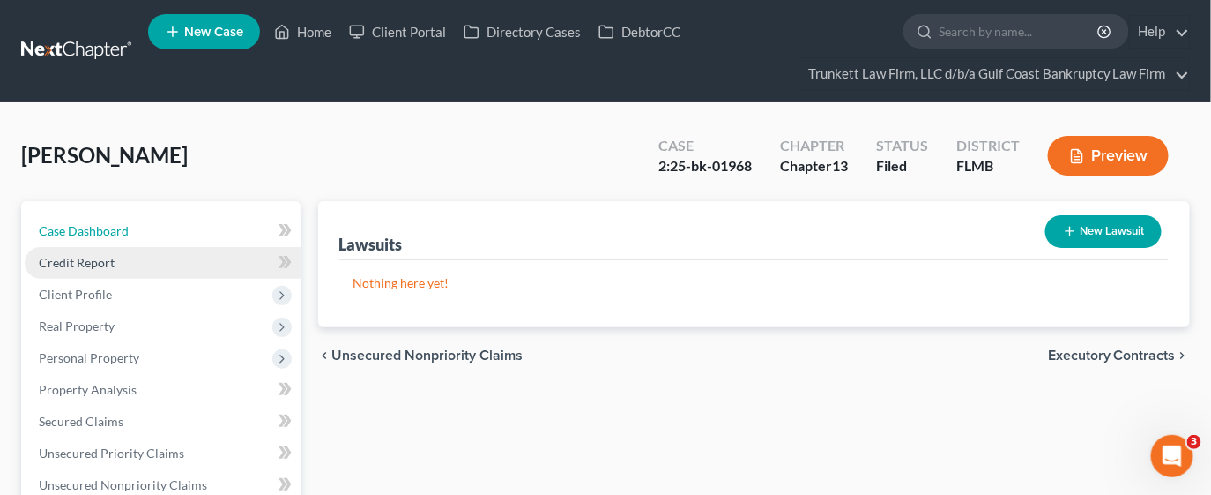
drag, startPoint x: 152, startPoint y: 231, endPoint x: 197, endPoint y: 264, distance: 56.1
click at [152, 231] on link "Case Dashboard" at bounding box center [163, 231] width 276 height 32
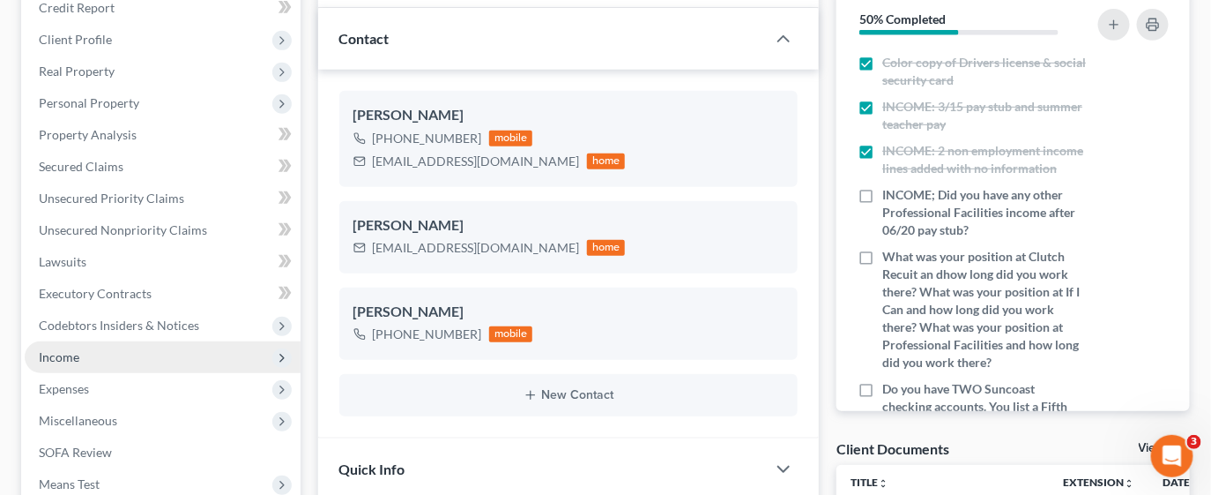
scroll to position [264, 0]
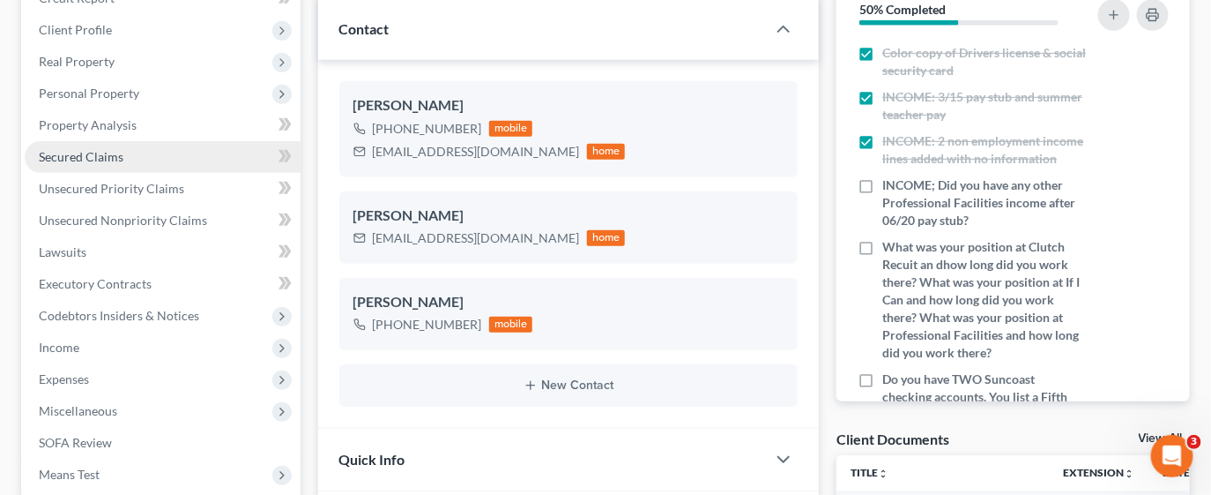
click at [128, 151] on link "Secured Claims" at bounding box center [163, 157] width 276 height 32
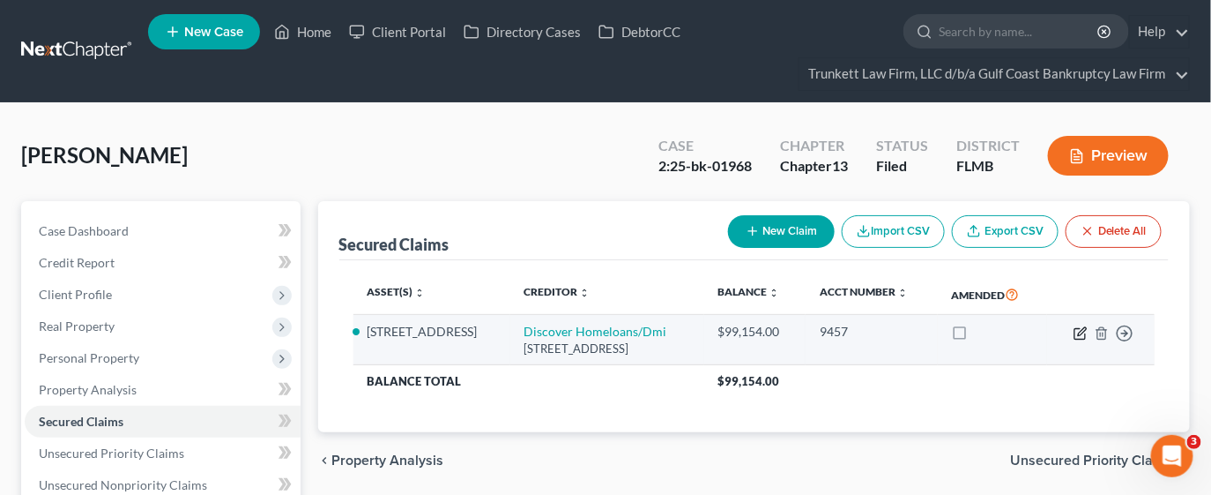
click at [1074, 331] on icon "button" at bounding box center [1081, 333] width 14 height 14
select select "14"
select select "2"
select select "0"
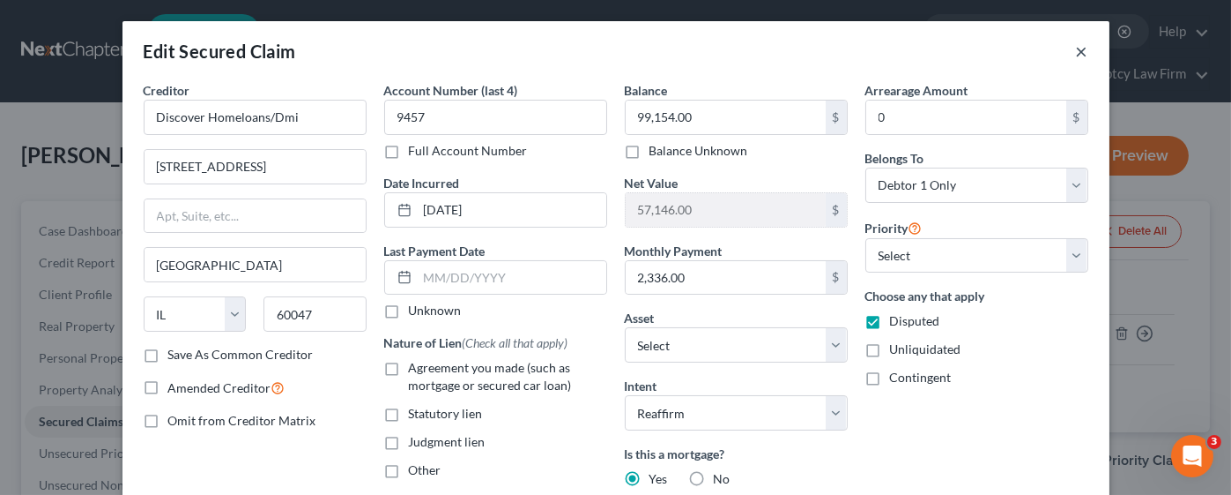
click at [1076, 50] on button "×" at bounding box center [1082, 51] width 12 height 21
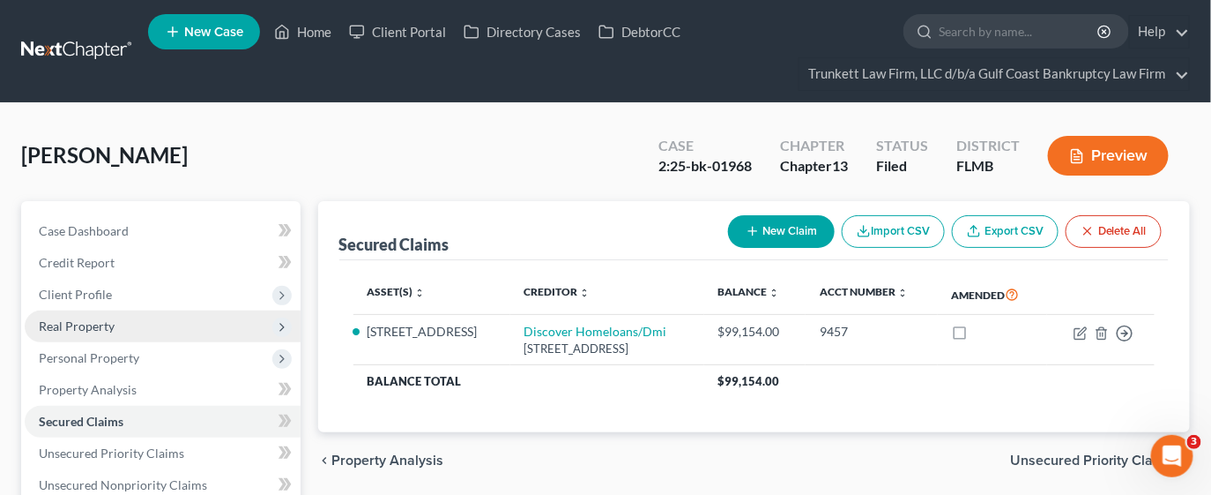
scroll to position [131, 0]
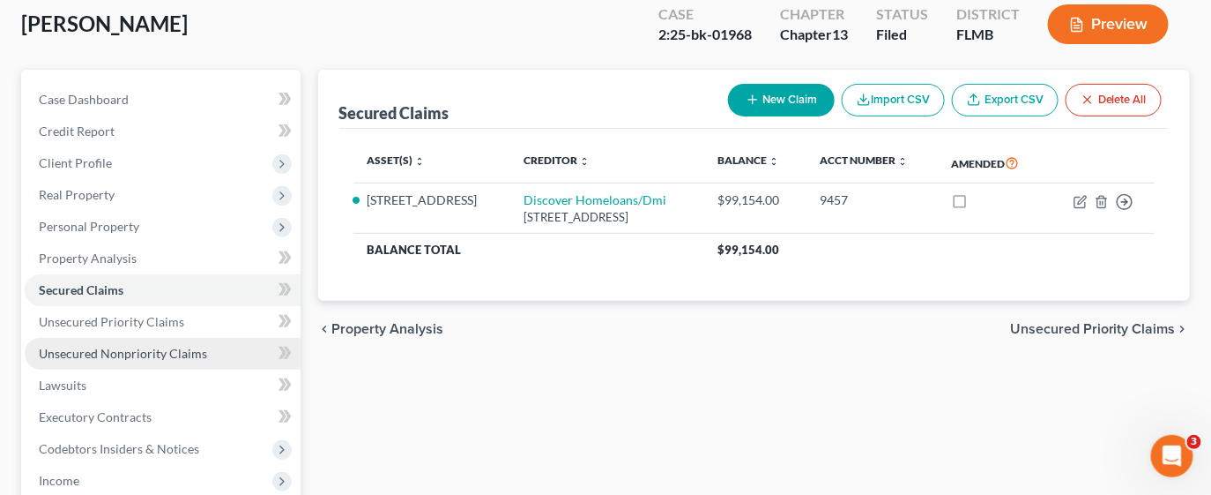
click at [122, 346] on span "Unsecured Nonpriority Claims" at bounding box center [123, 353] width 168 height 15
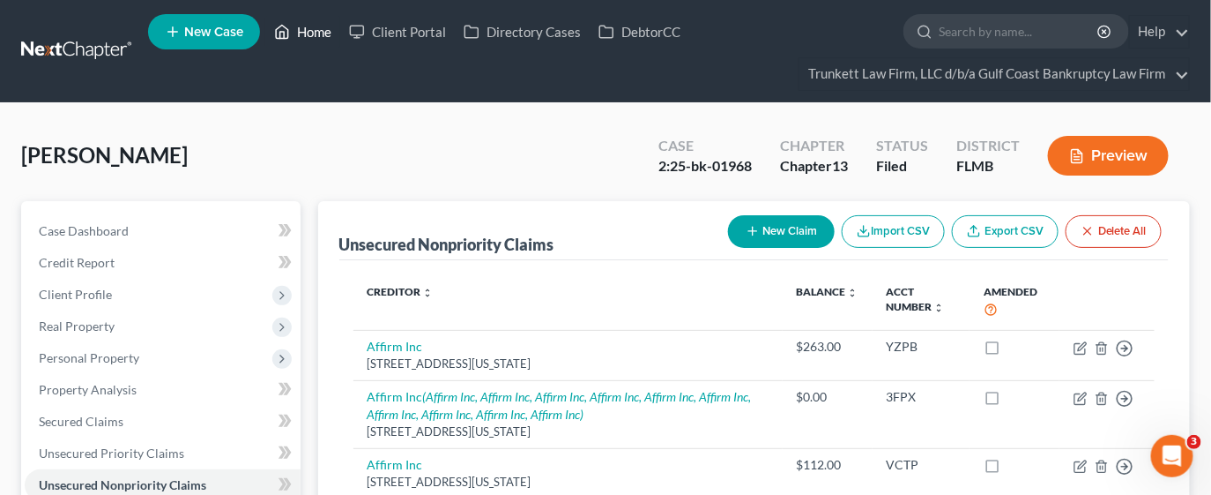
click at [310, 34] on link "Home" at bounding box center [302, 32] width 75 height 32
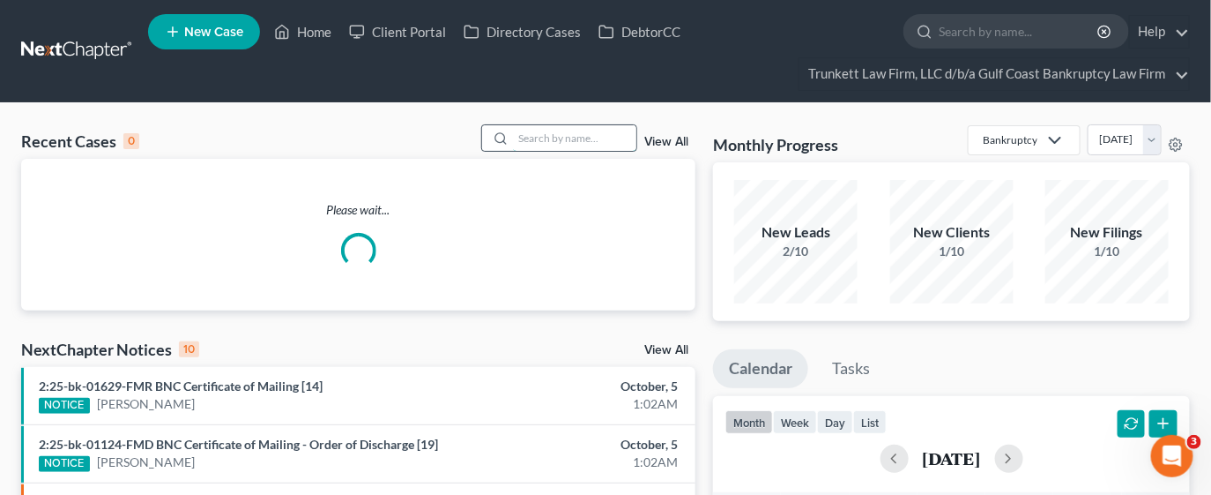
click at [539, 133] on input "search" at bounding box center [574, 138] width 123 height 26
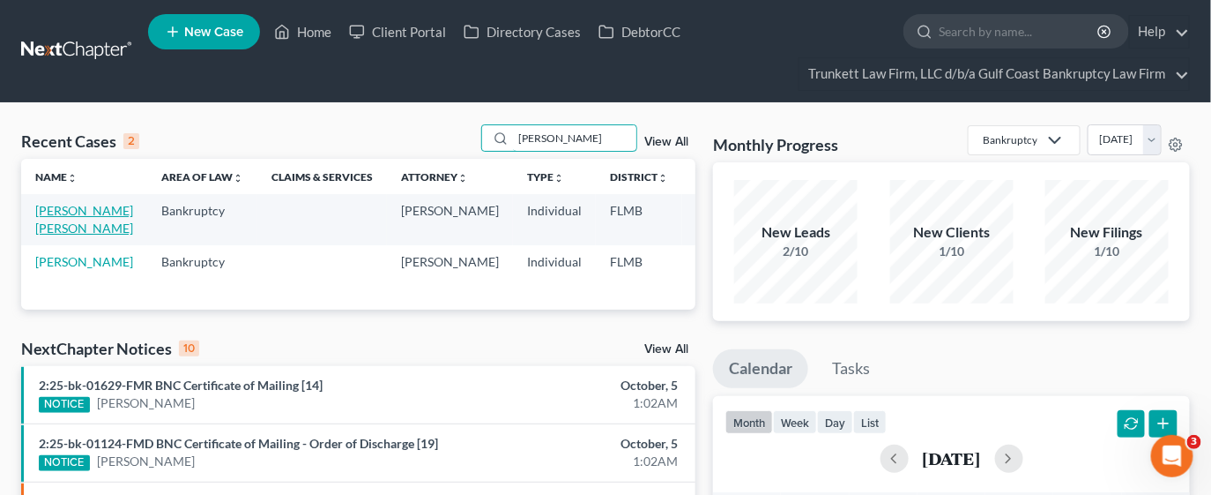
type input "[PERSON_NAME]"
click at [51, 228] on link "[PERSON_NAME] [PERSON_NAME]" at bounding box center [84, 219] width 98 height 33
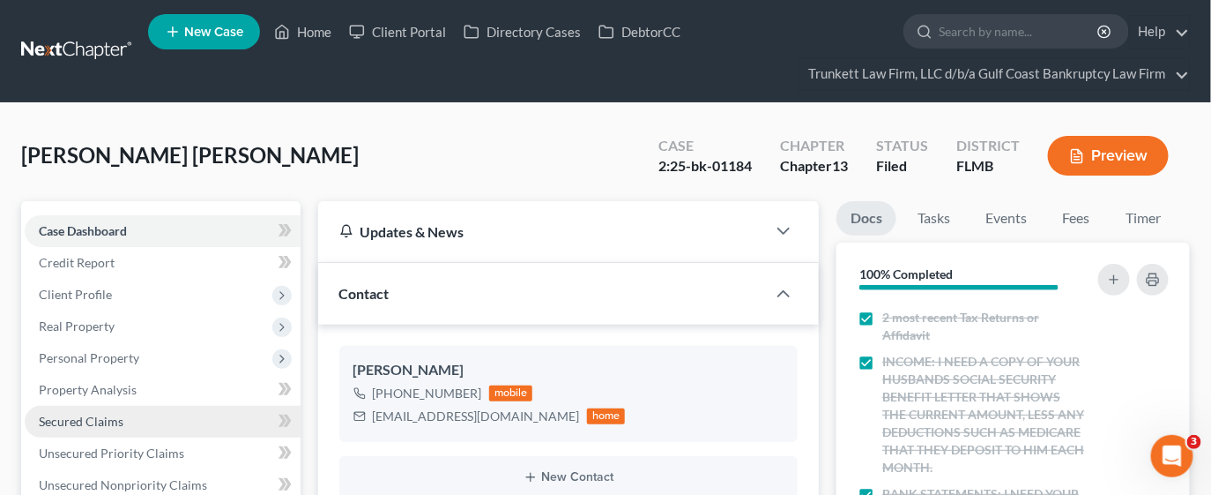
click at [101, 419] on span "Secured Claims" at bounding box center [81, 420] width 85 height 15
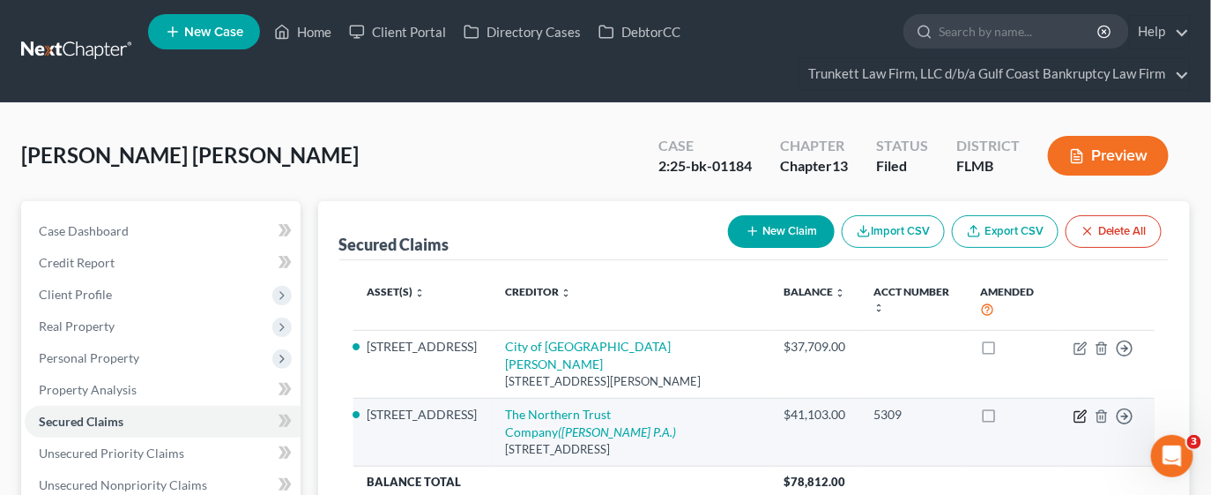
click at [1081, 410] on icon "button" at bounding box center [1082, 414] width 8 height 8
select select "14"
select select "2"
select select "0"
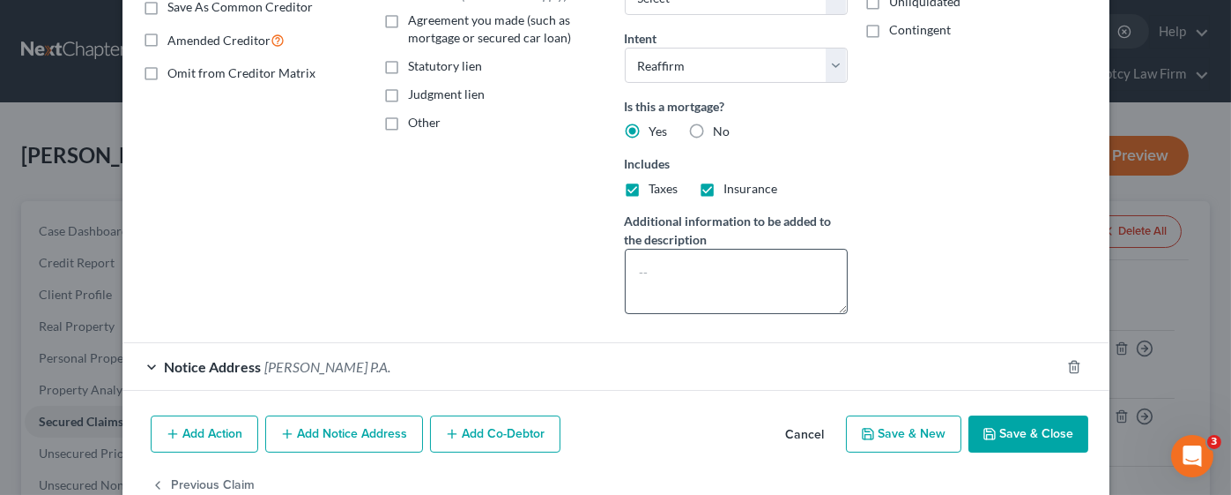
scroll to position [387, 0]
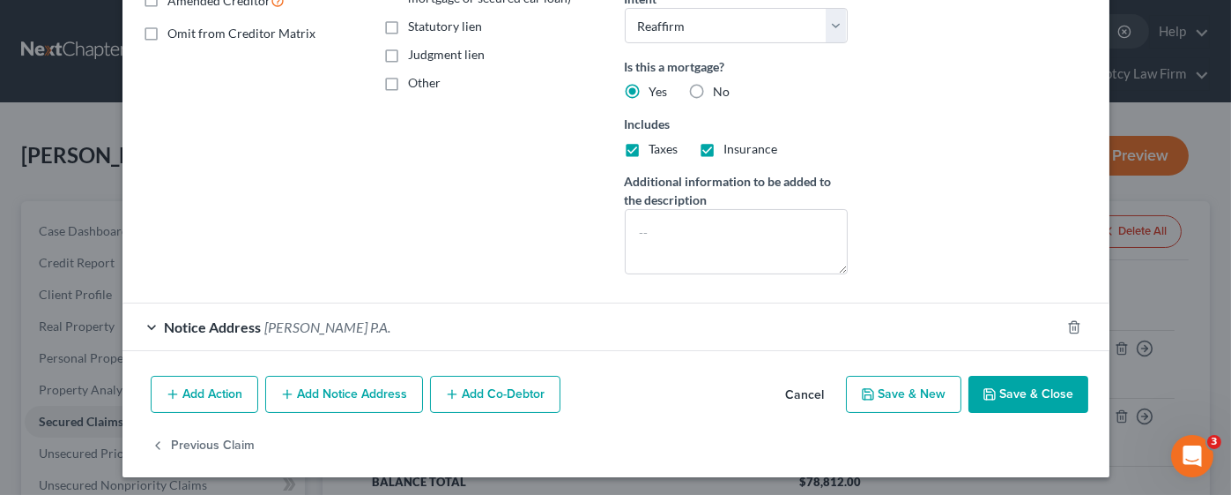
click at [402, 323] on div "Notice Address [PERSON_NAME] P.A." at bounding box center [592, 326] width 938 height 47
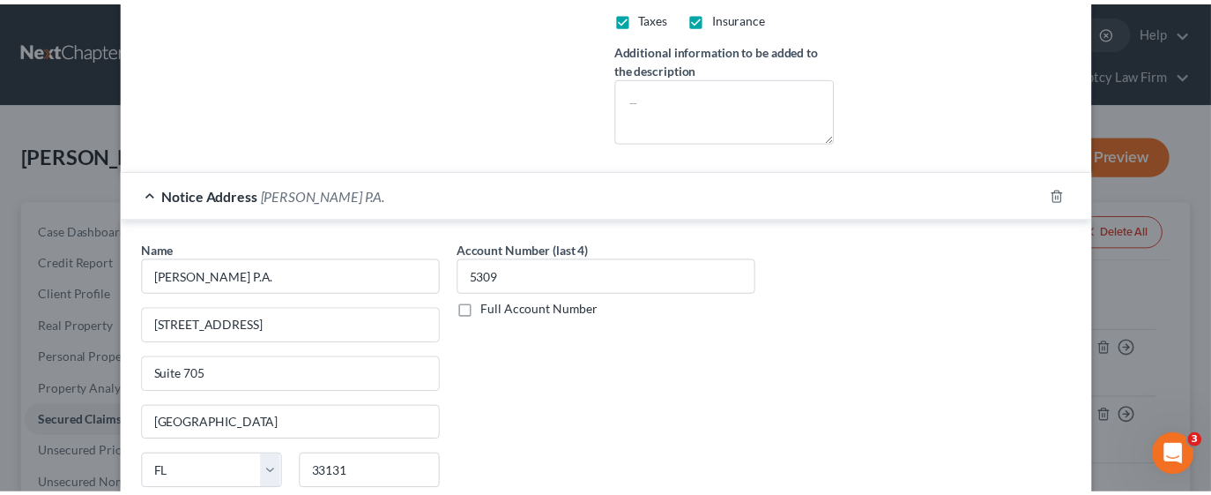
scroll to position [716, 0]
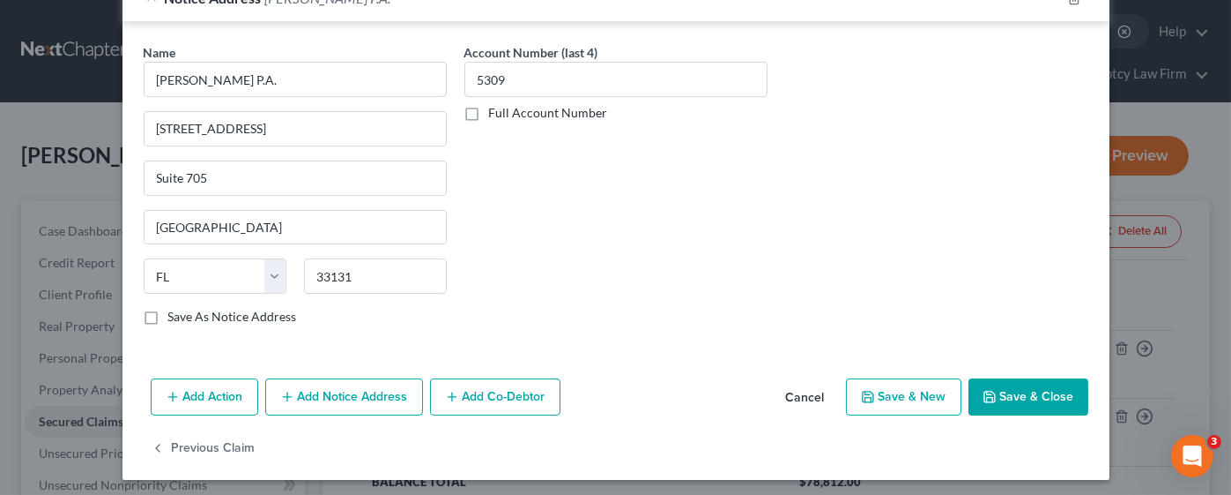
drag, startPoint x: 1030, startPoint y: 385, endPoint x: 987, endPoint y: 395, distance: 44.3
click at [1030, 386] on button "Save & Close" at bounding box center [1029, 396] width 120 height 37
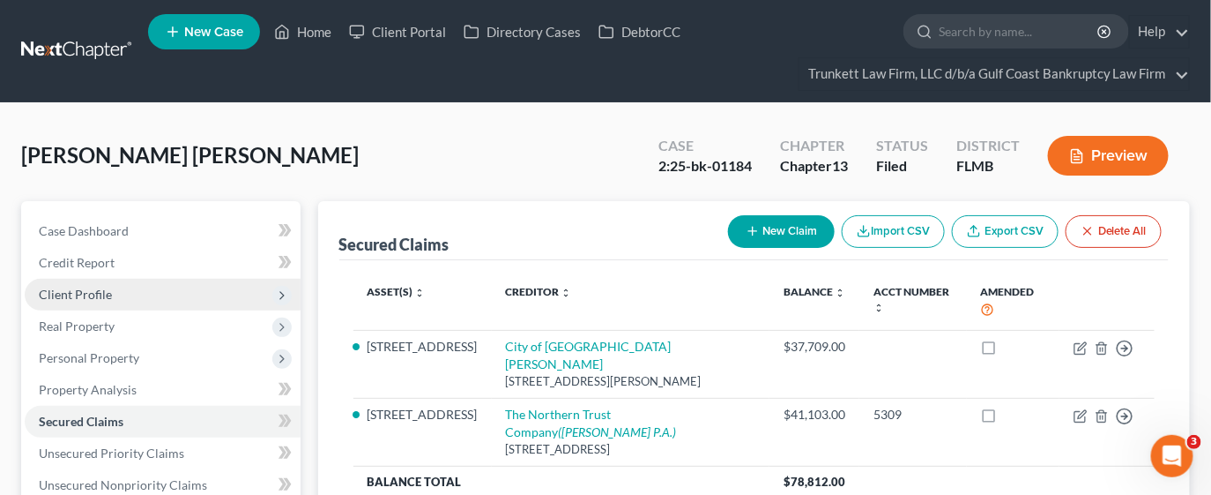
click at [89, 294] on span "Client Profile" at bounding box center [75, 293] width 73 height 15
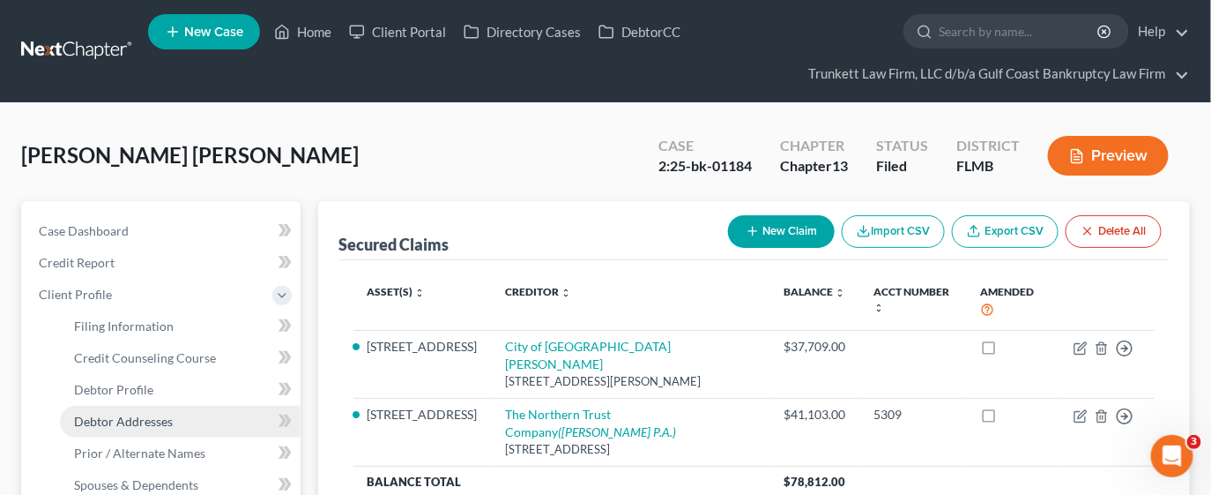
click at [134, 413] on span "Debtor Addresses" at bounding box center [123, 420] width 99 height 15
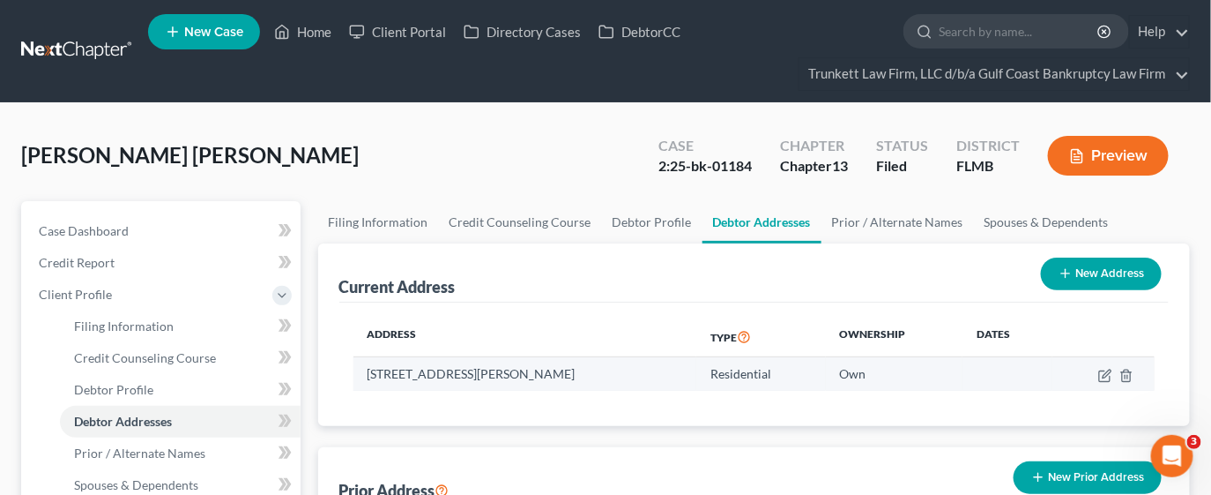
drag, startPoint x: 601, startPoint y: 376, endPoint x: 359, endPoint y: 365, distance: 242.7
click at [359, 365] on td "[STREET_ADDRESS][PERSON_NAME]" at bounding box center [524, 373] width 343 height 33
copy td "[STREET_ADDRESS][PERSON_NAME]"
